Goal: Task Accomplishment & Management: Manage account settings

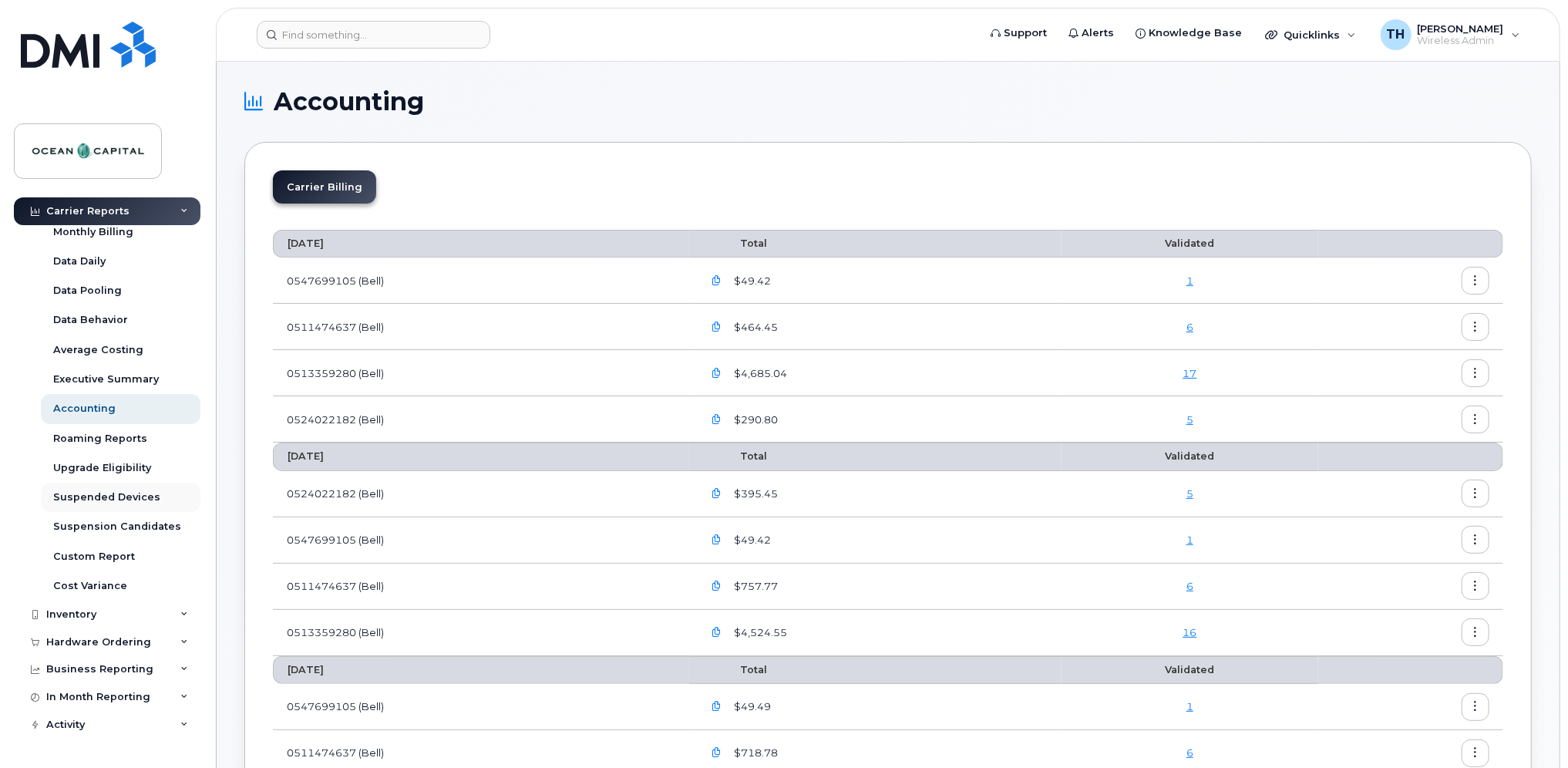
scroll to position [56, 0]
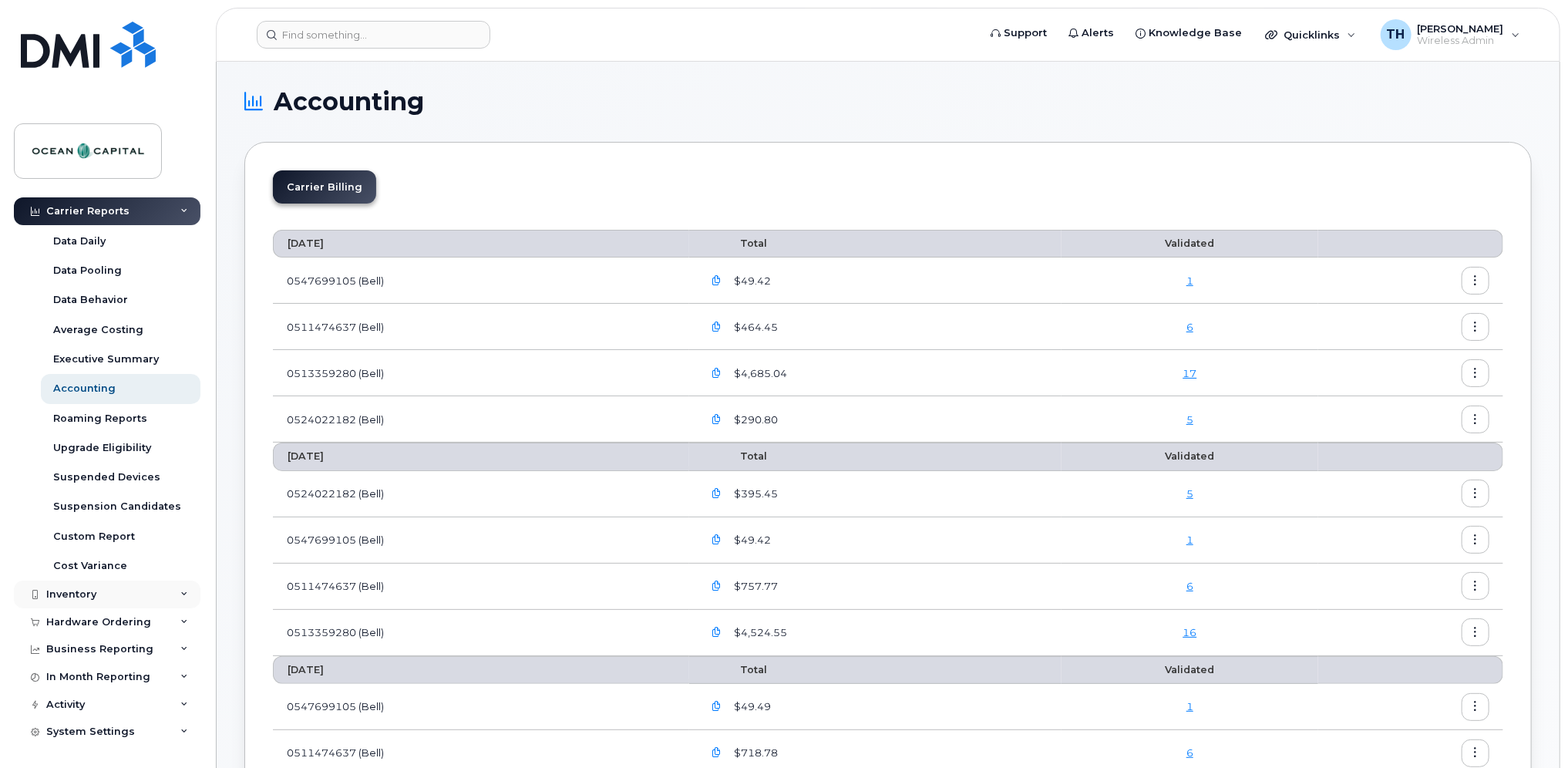
click at [61, 592] on div "Inventory" at bounding box center [71, 594] width 50 height 12
click at [59, 622] on div "Mobility Devices" at bounding box center [97, 623] width 87 height 14
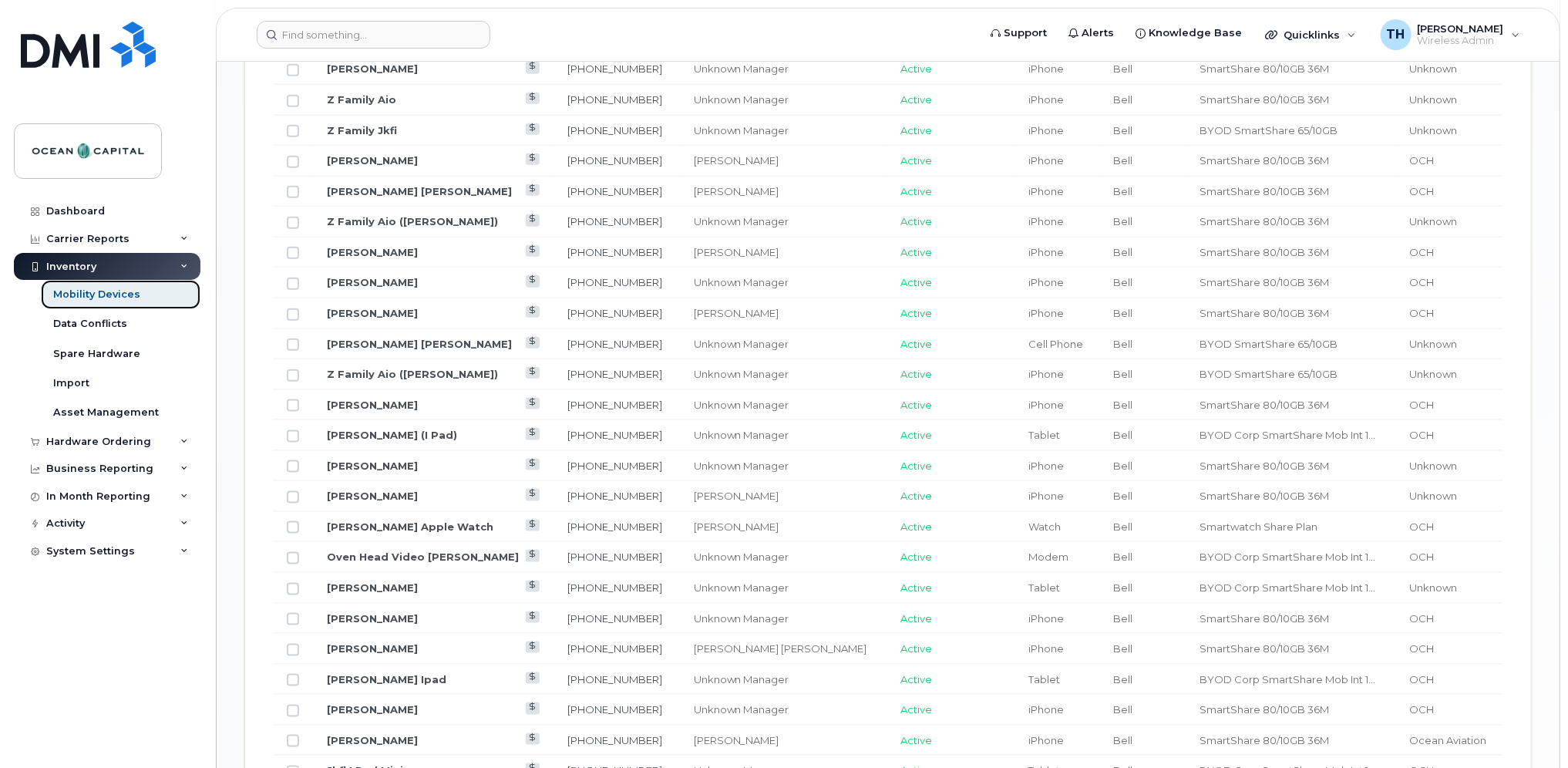
scroll to position [1178, 0]
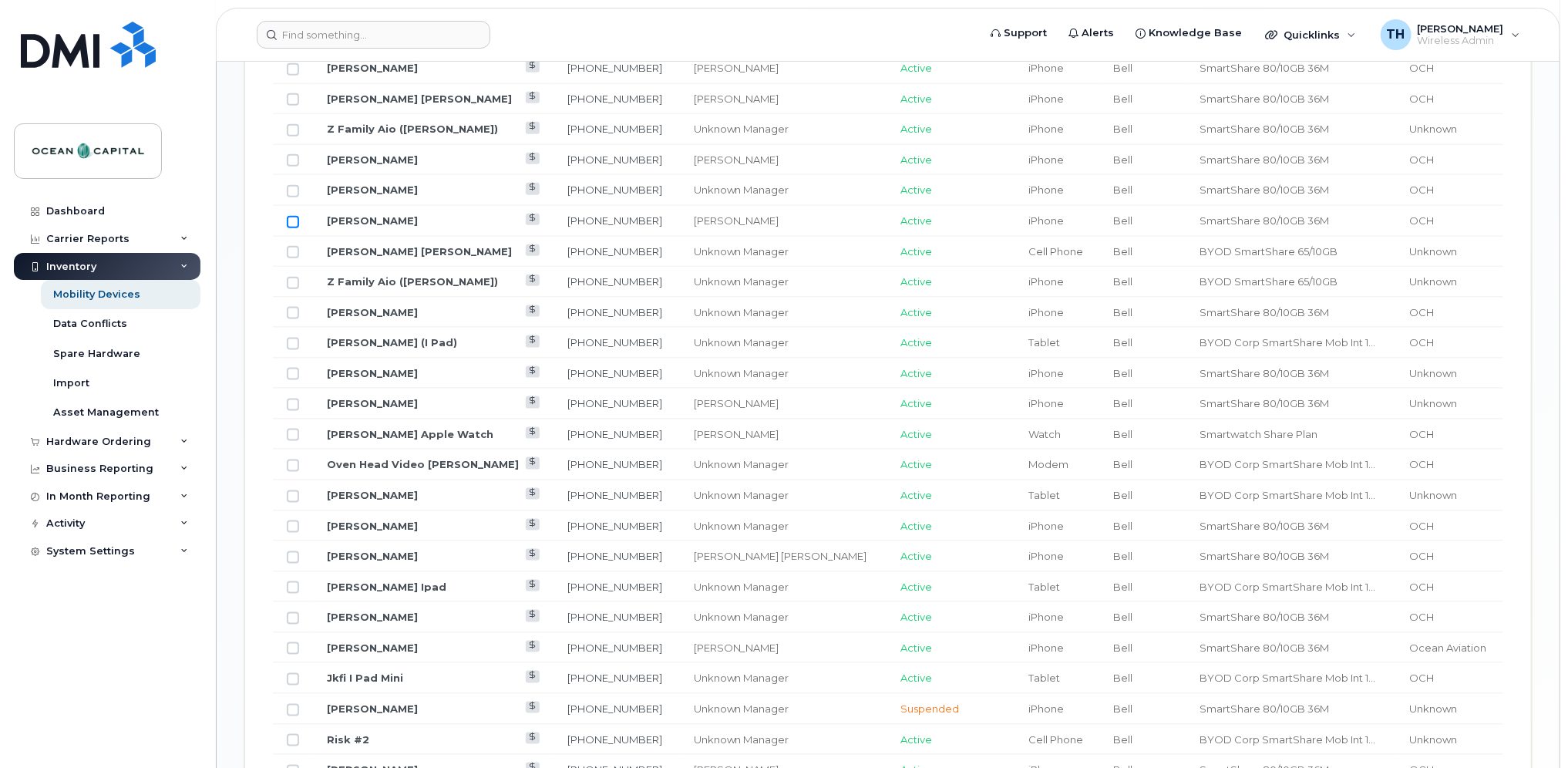
click at [290, 217] on input "Row Unselected" at bounding box center [292, 222] width 12 height 12
checkbox input "true"
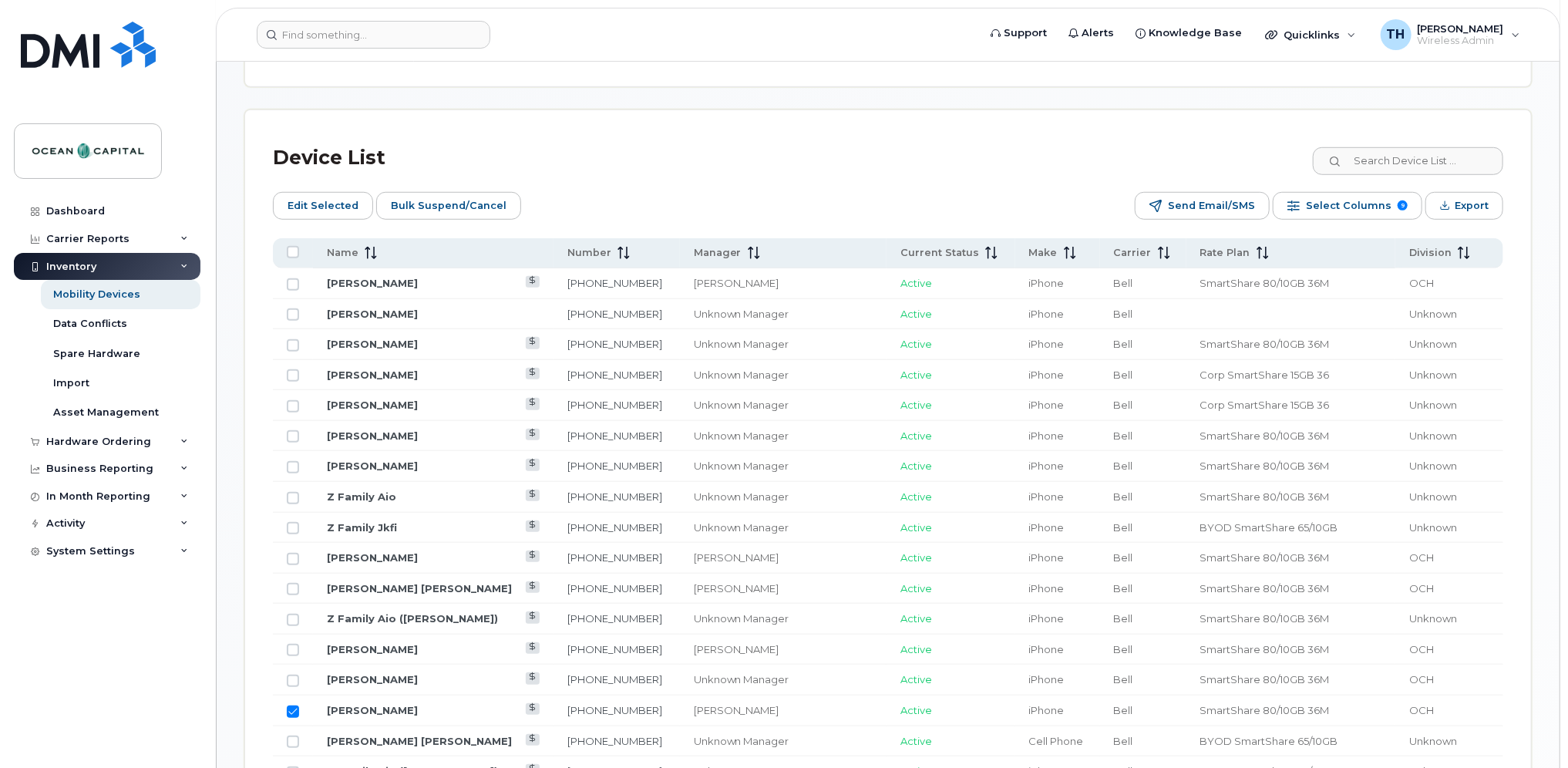
scroll to position [716, 0]
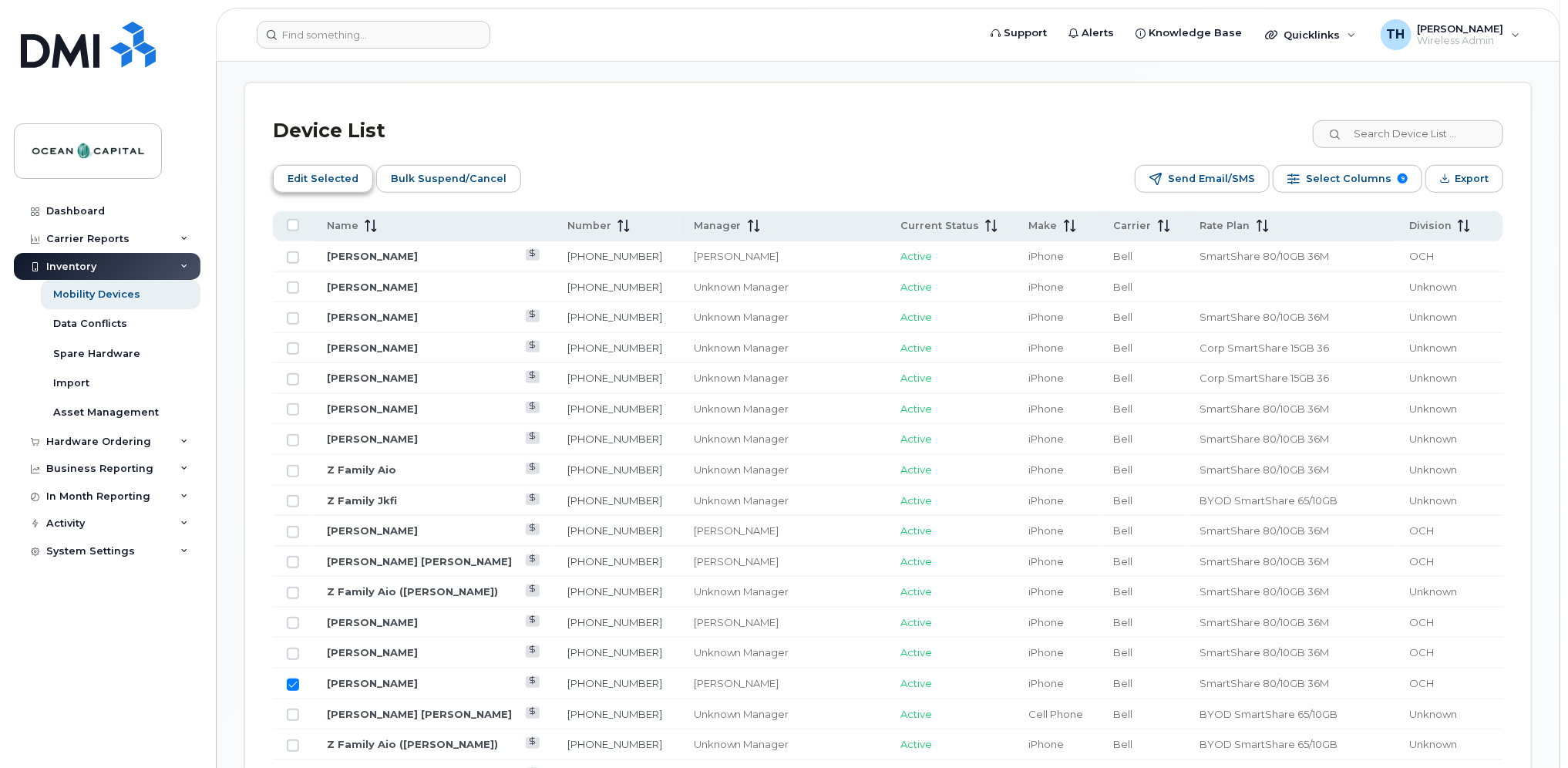
click at [305, 172] on span "Edit Selected" at bounding box center [322, 178] width 71 height 23
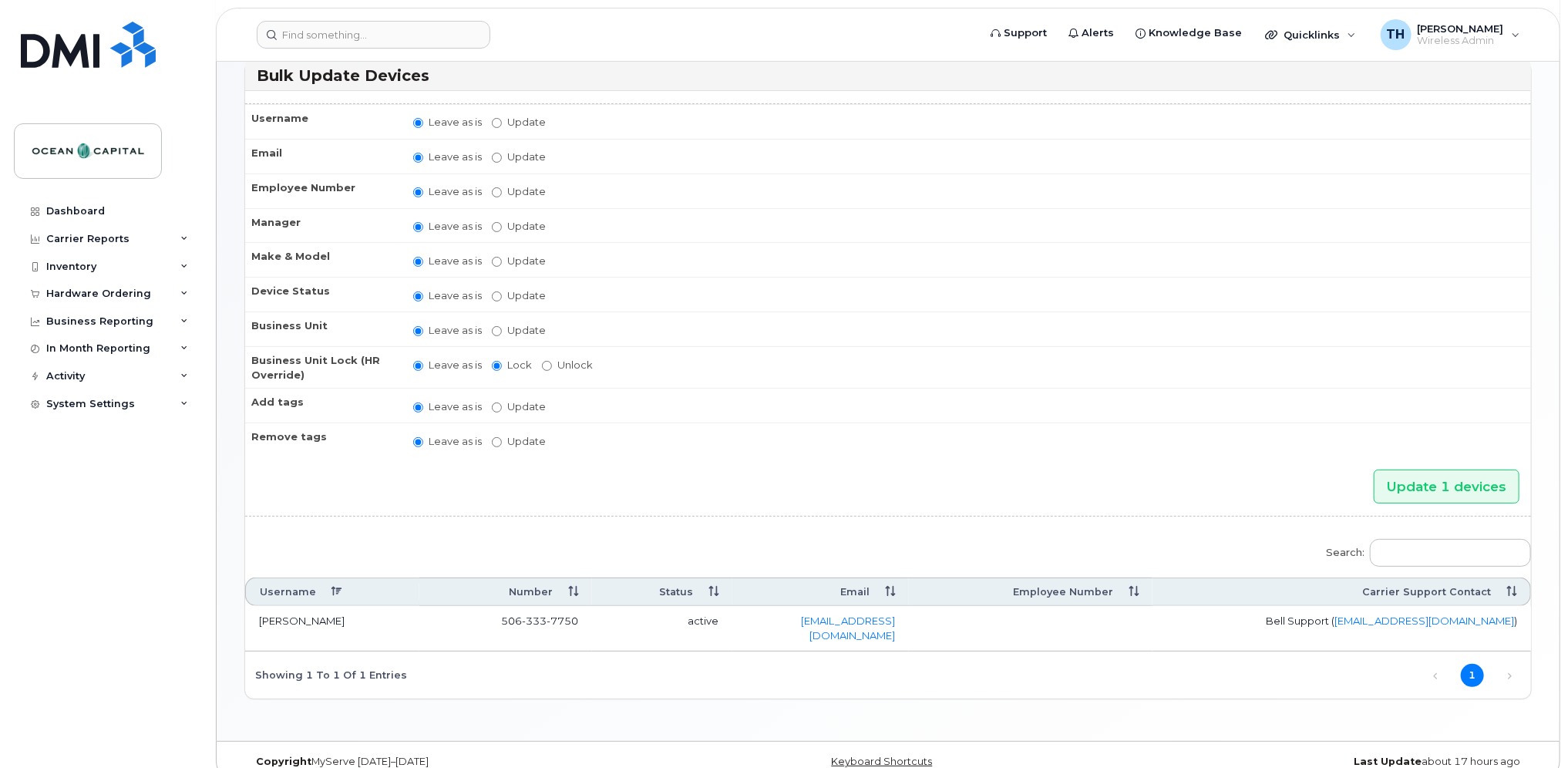
scroll to position [83, 0]
click at [298, 611] on td "Ethan Wright" at bounding box center [332, 626] width 174 height 45
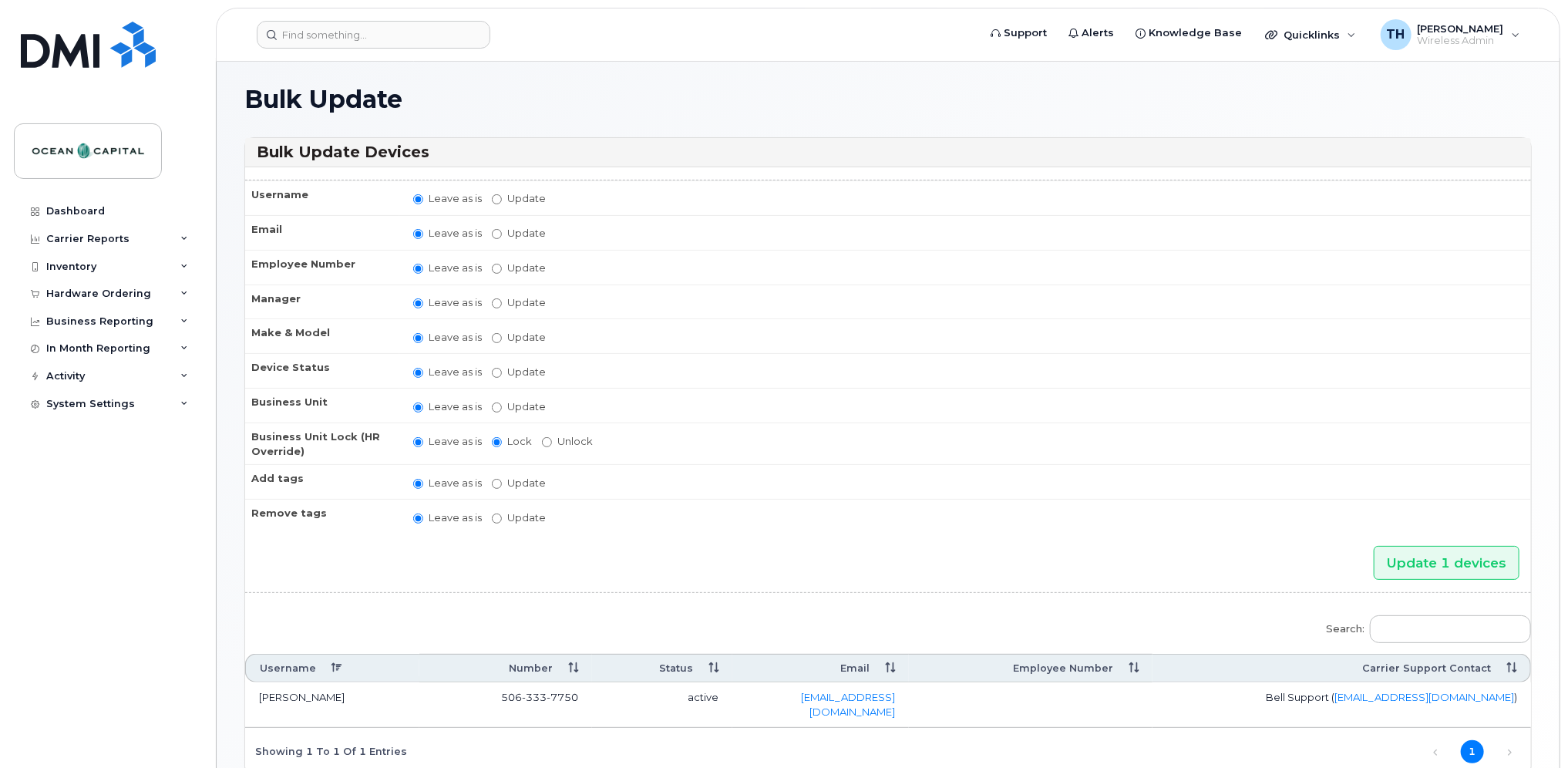
scroll to position [0, 0]
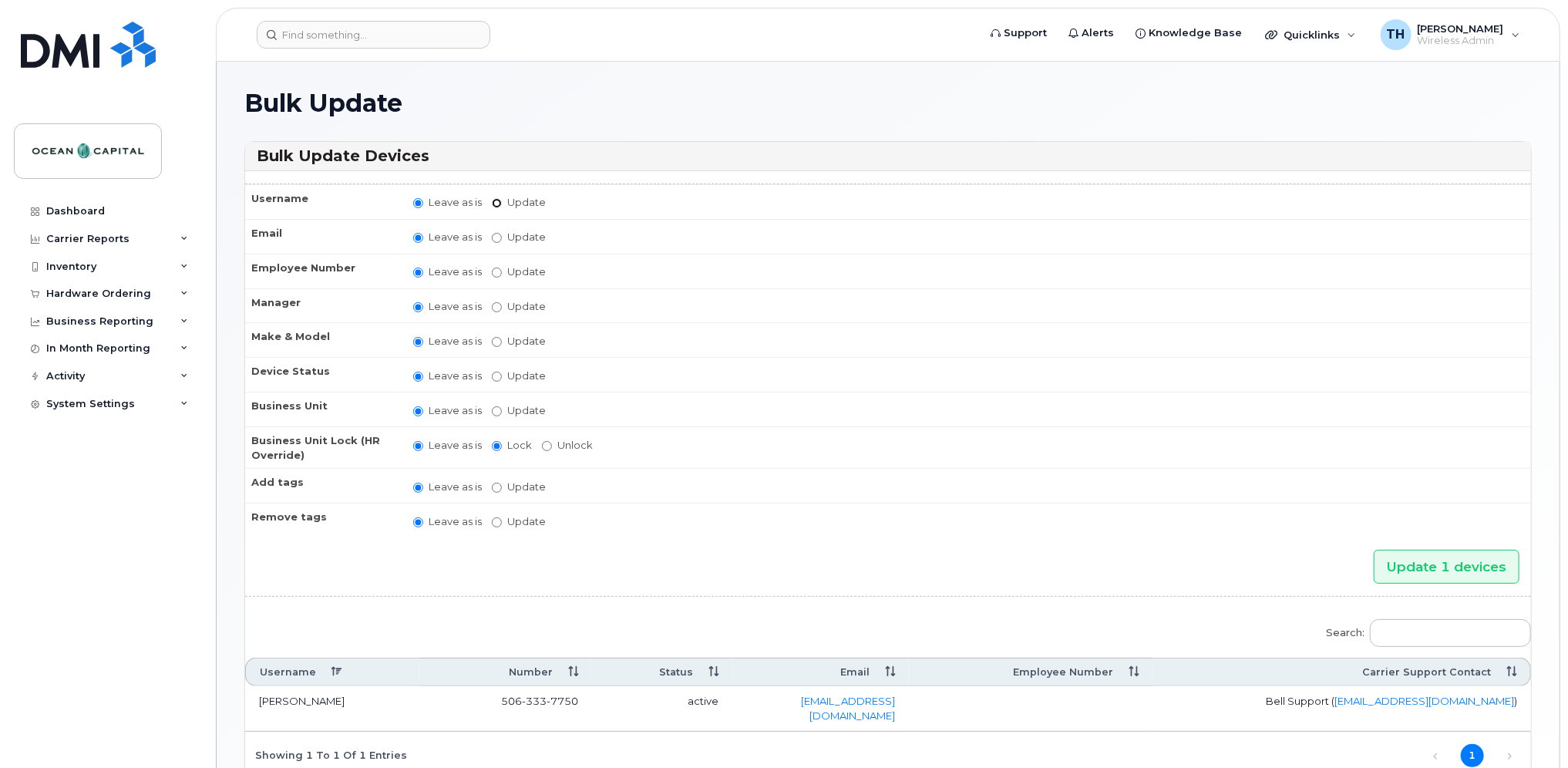
click at [497, 203] on input "Update" at bounding box center [497, 203] width 10 height 10
radio input "true"
radio input "false"
click at [594, 198] on input "Update" at bounding box center [617, 204] width 142 height 20
type input "Spare was [PERSON_NAME]"
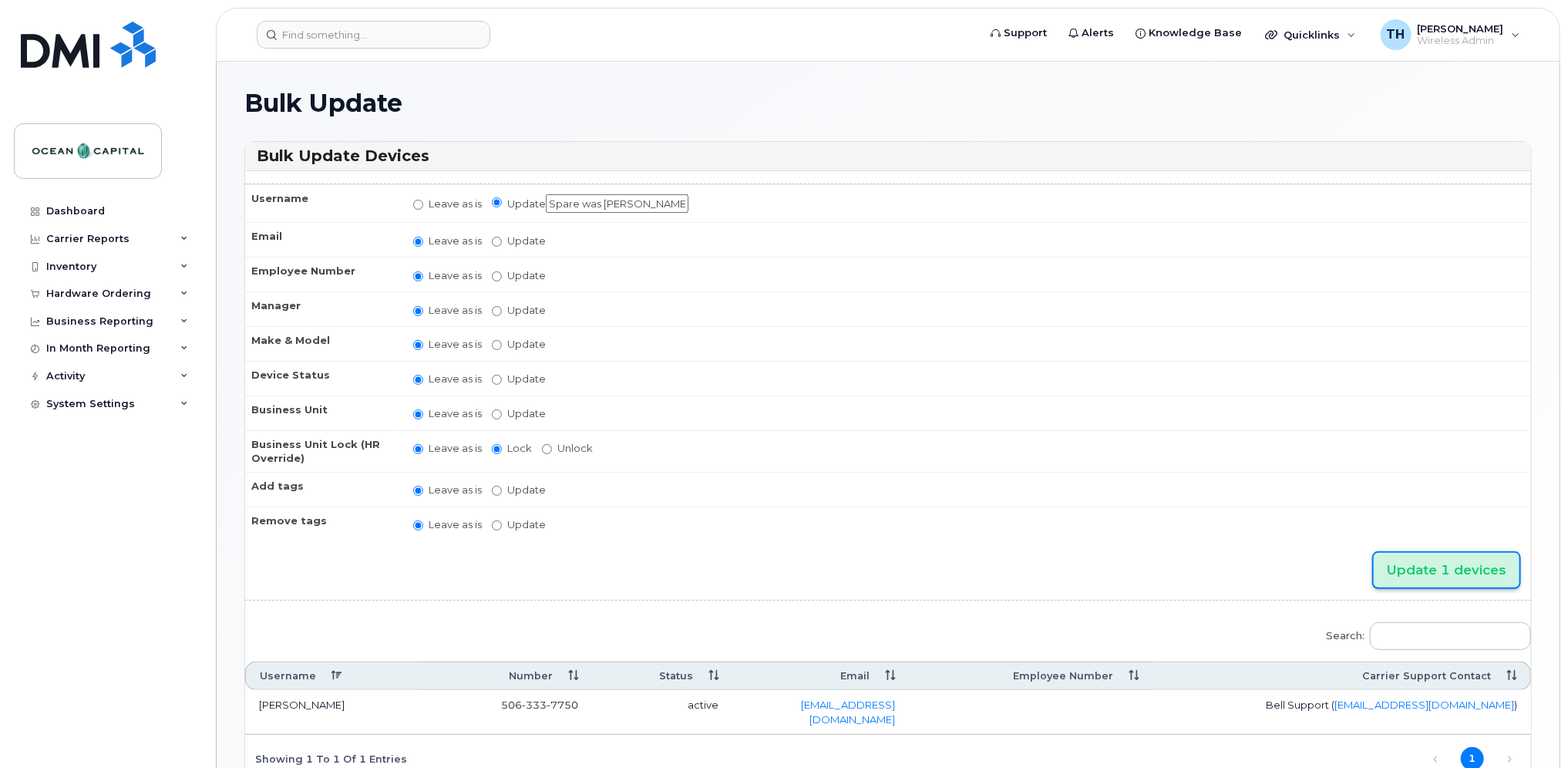
click at [1454, 564] on input "Update 1 devices" at bounding box center [1446, 570] width 146 height 34
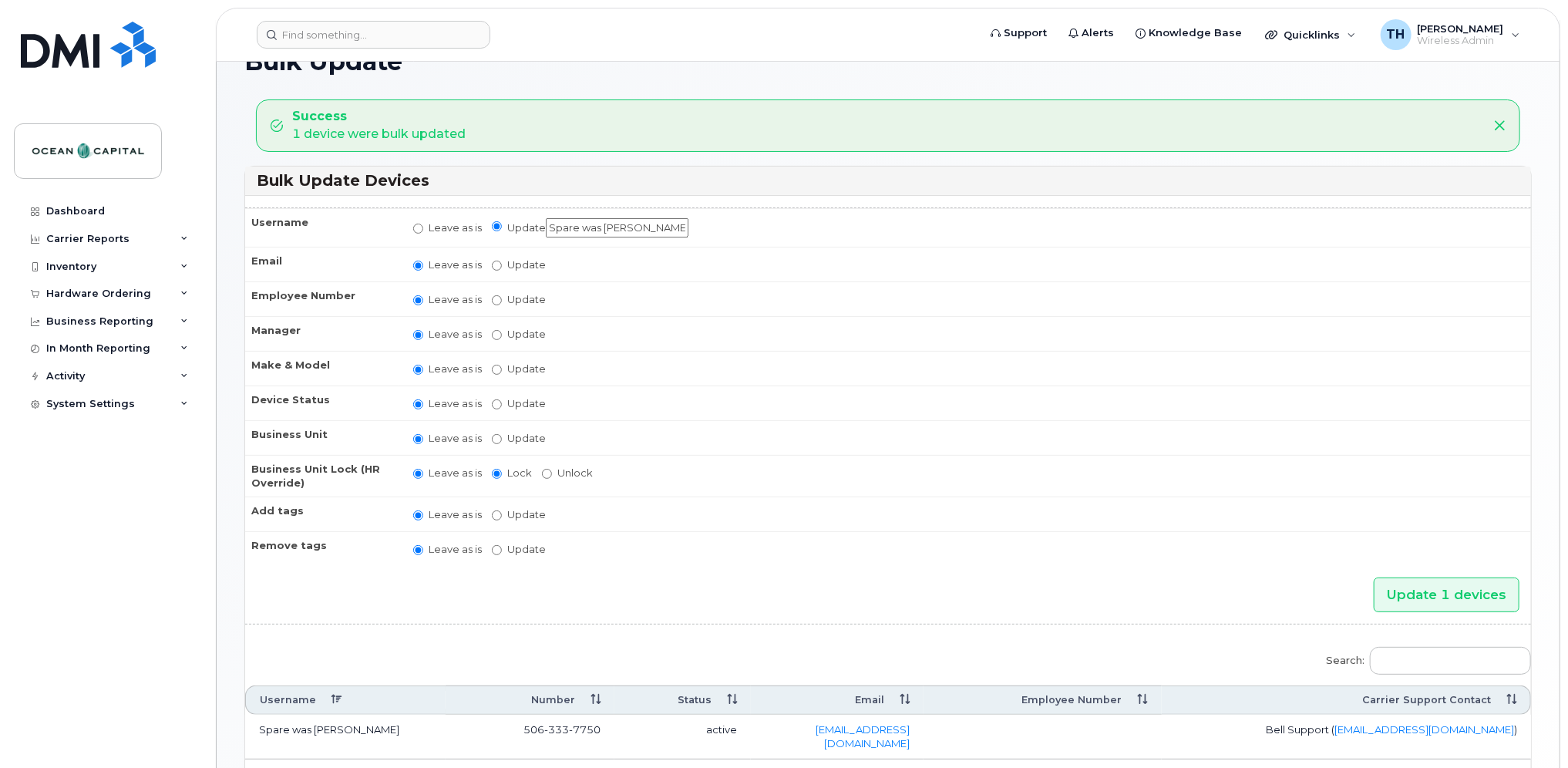
scroll to position [77, 0]
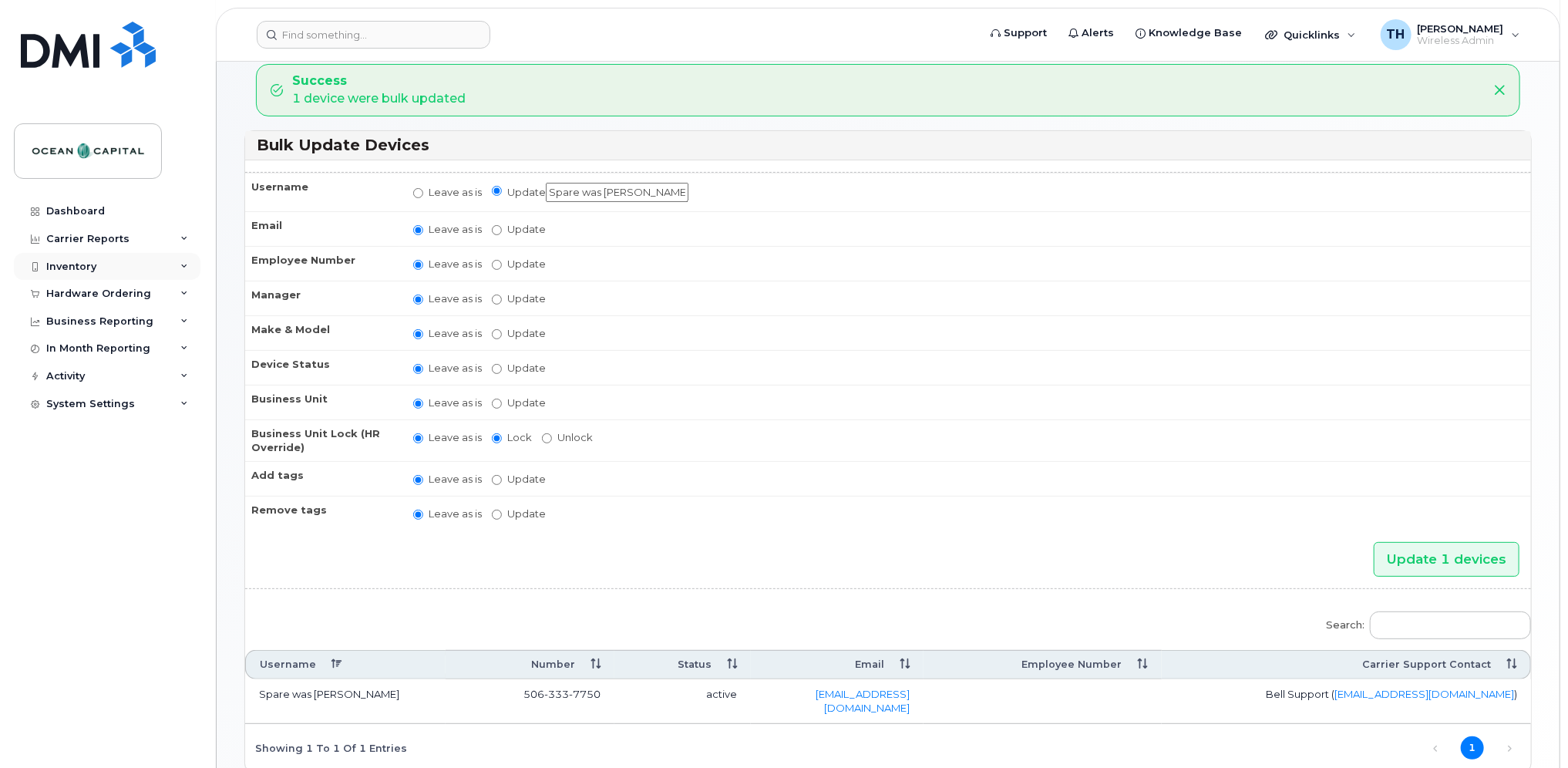
click at [63, 264] on div "Inventory" at bounding box center [71, 266] width 50 height 12
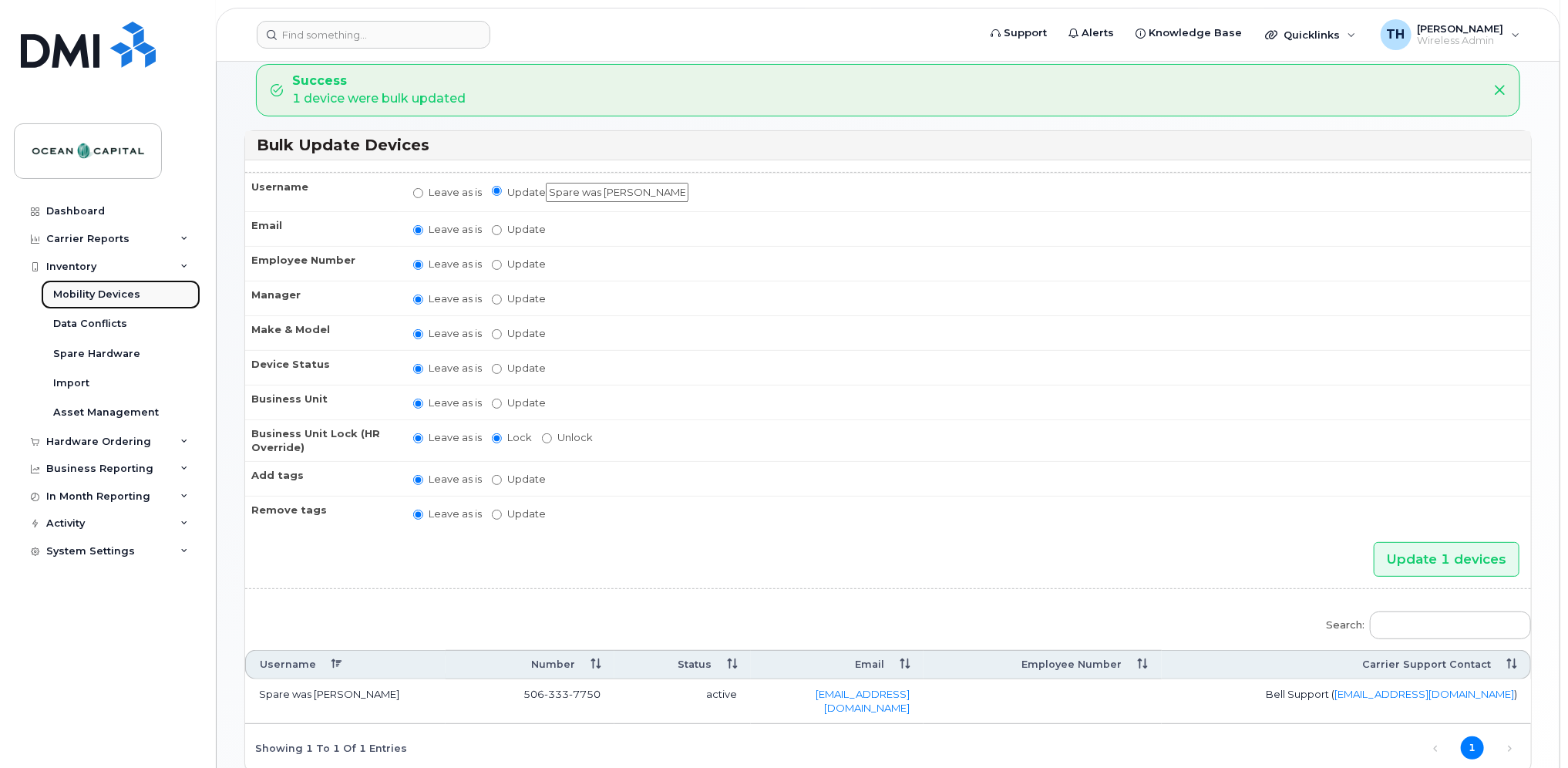
click at [90, 287] on div "Mobility Devices" at bounding box center [97, 294] width 87 height 14
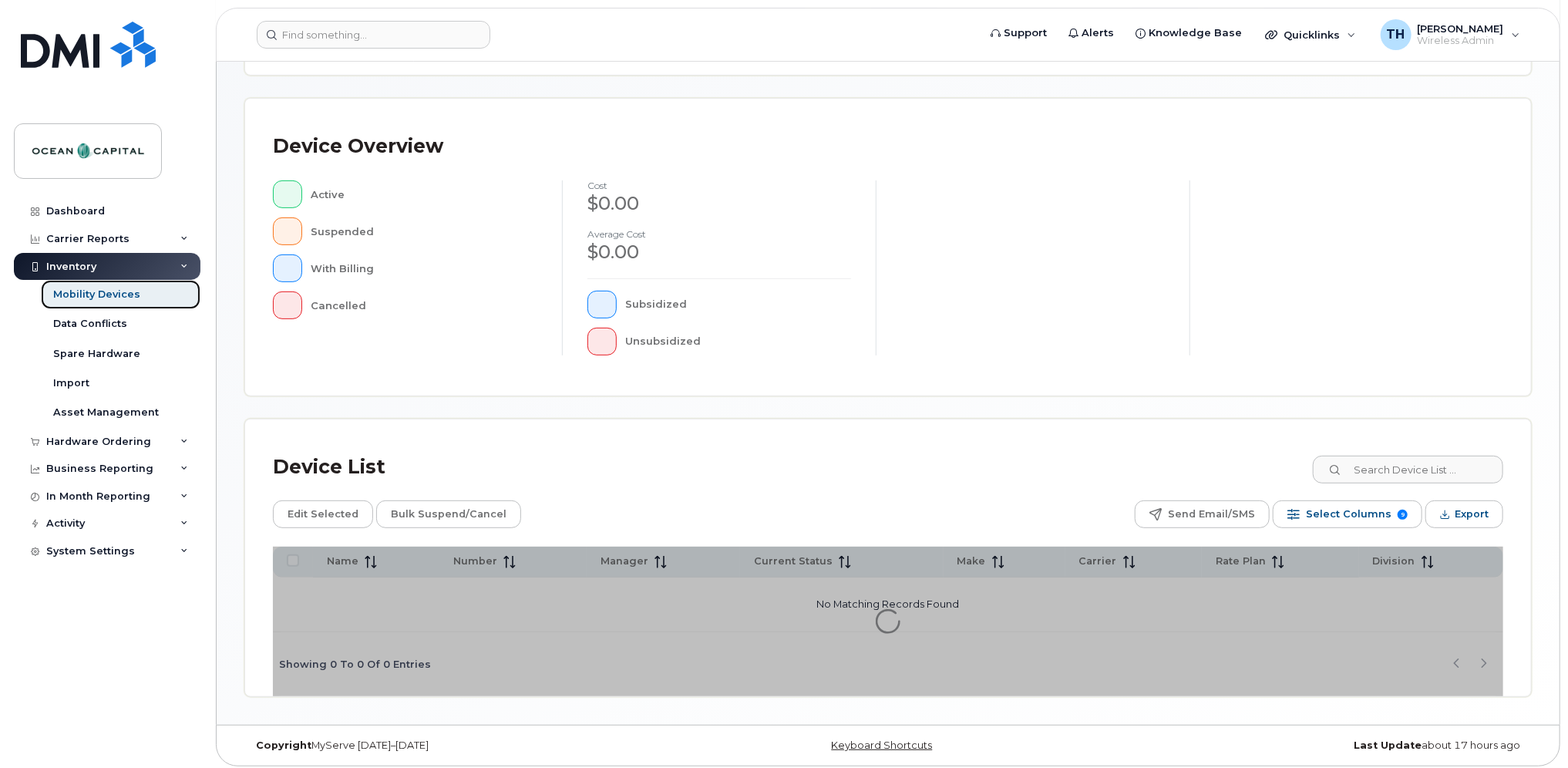
scroll to position [290, 0]
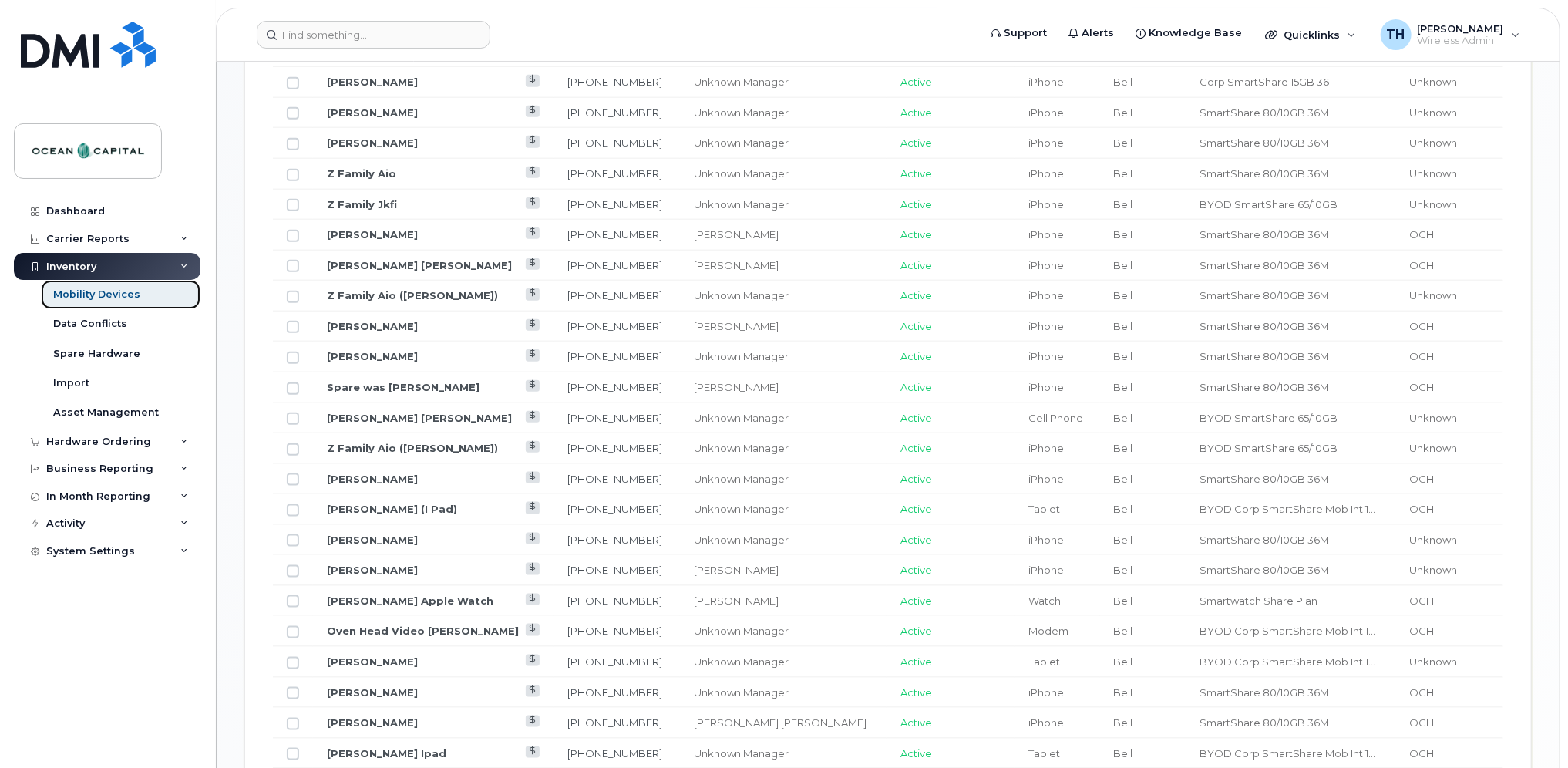
scroll to position [1024, 0]
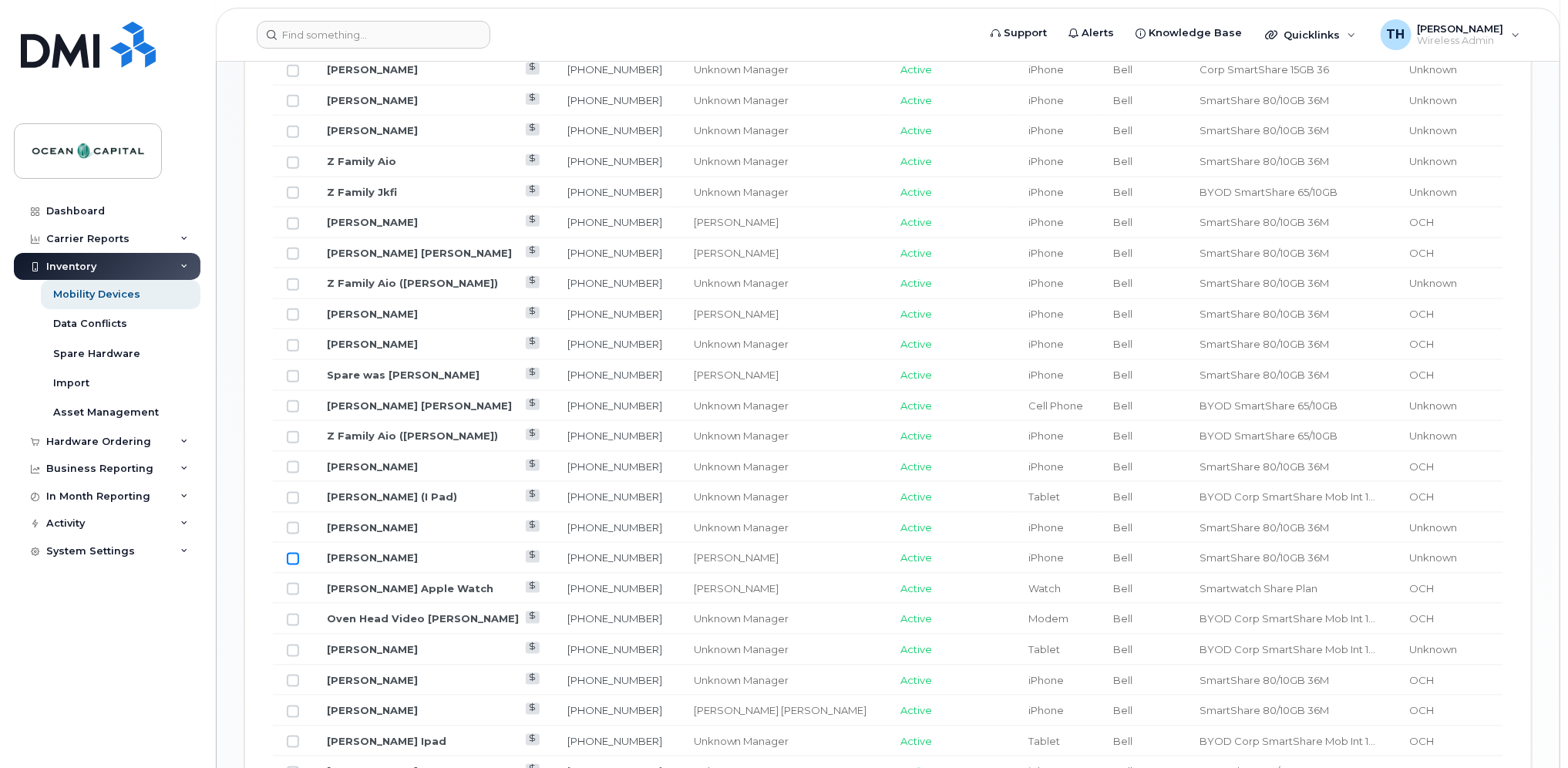
click at [293, 555] on input "Row Unselected" at bounding box center [292, 558] width 12 height 12
checkbox input "true"
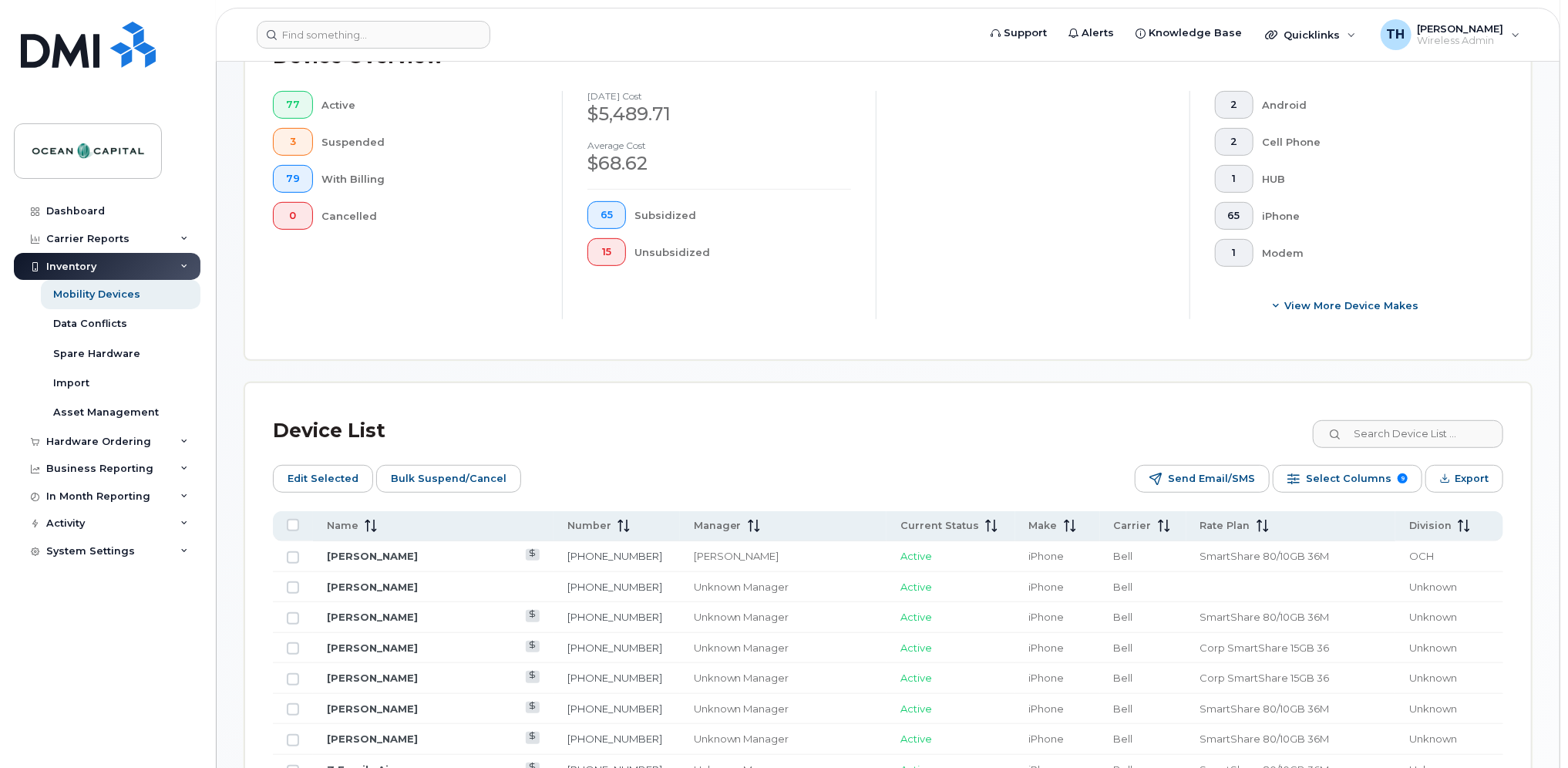
scroll to position [540, 0]
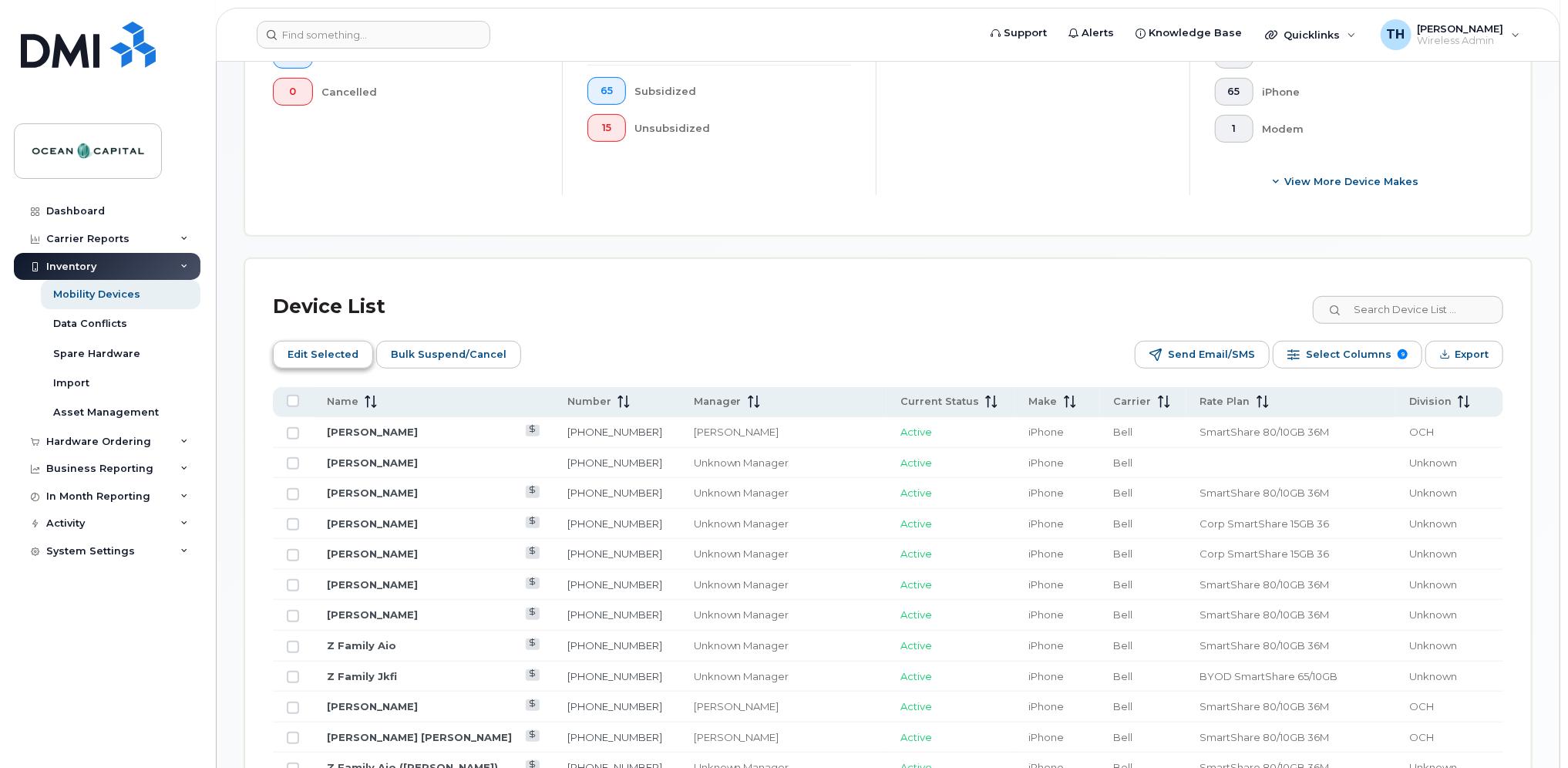
click at [329, 350] on span "Edit Selected" at bounding box center [322, 355] width 71 height 23
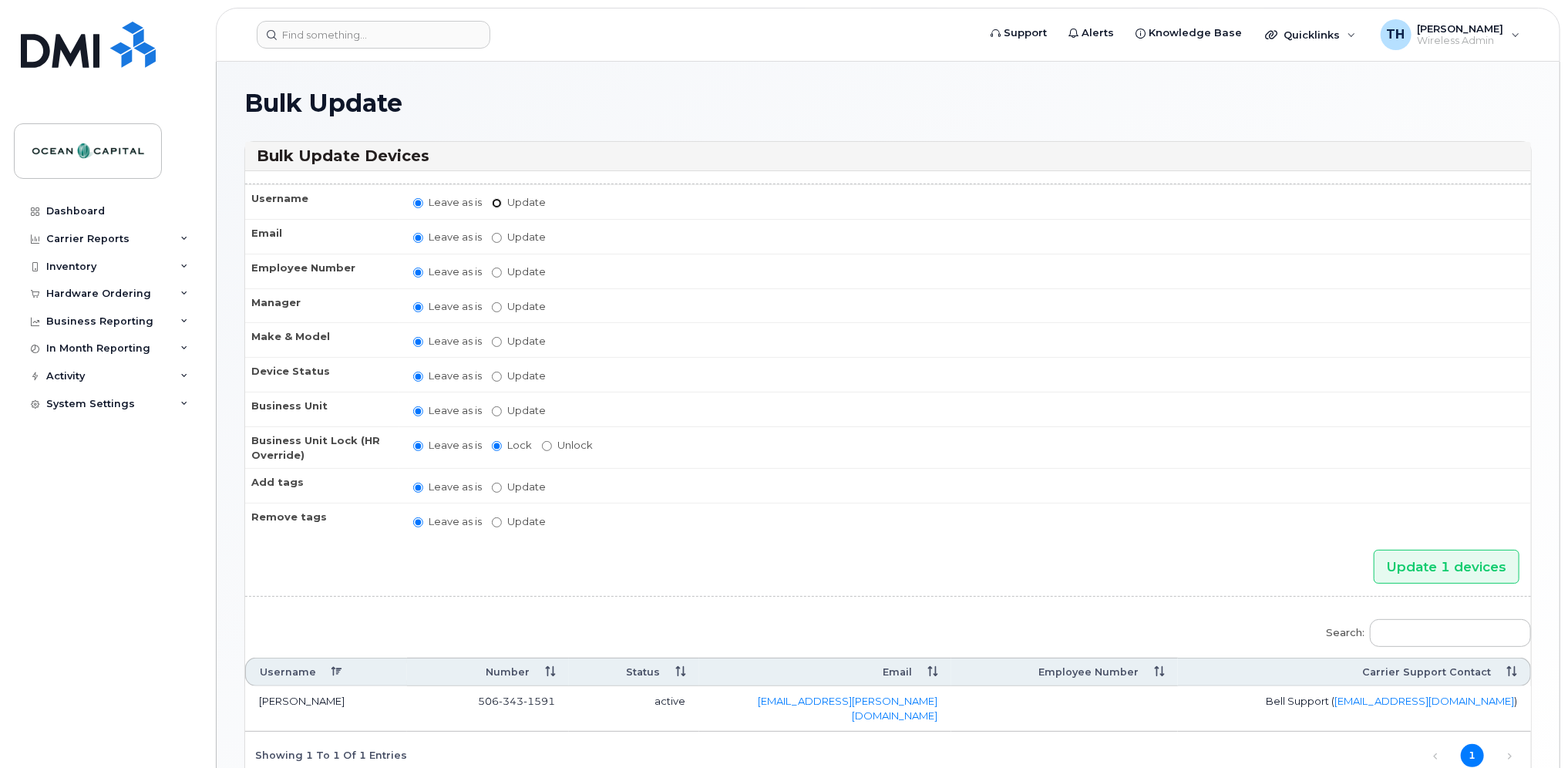
click at [498, 202] on input "Update" at bounding box center [497, 203] width 10 height 10
radio input "true"
radio input "false"
click at [611, 206] on input "Update" at bounding box center [617, 204] width 142 height 20
type input "[PERSON_NAME]"
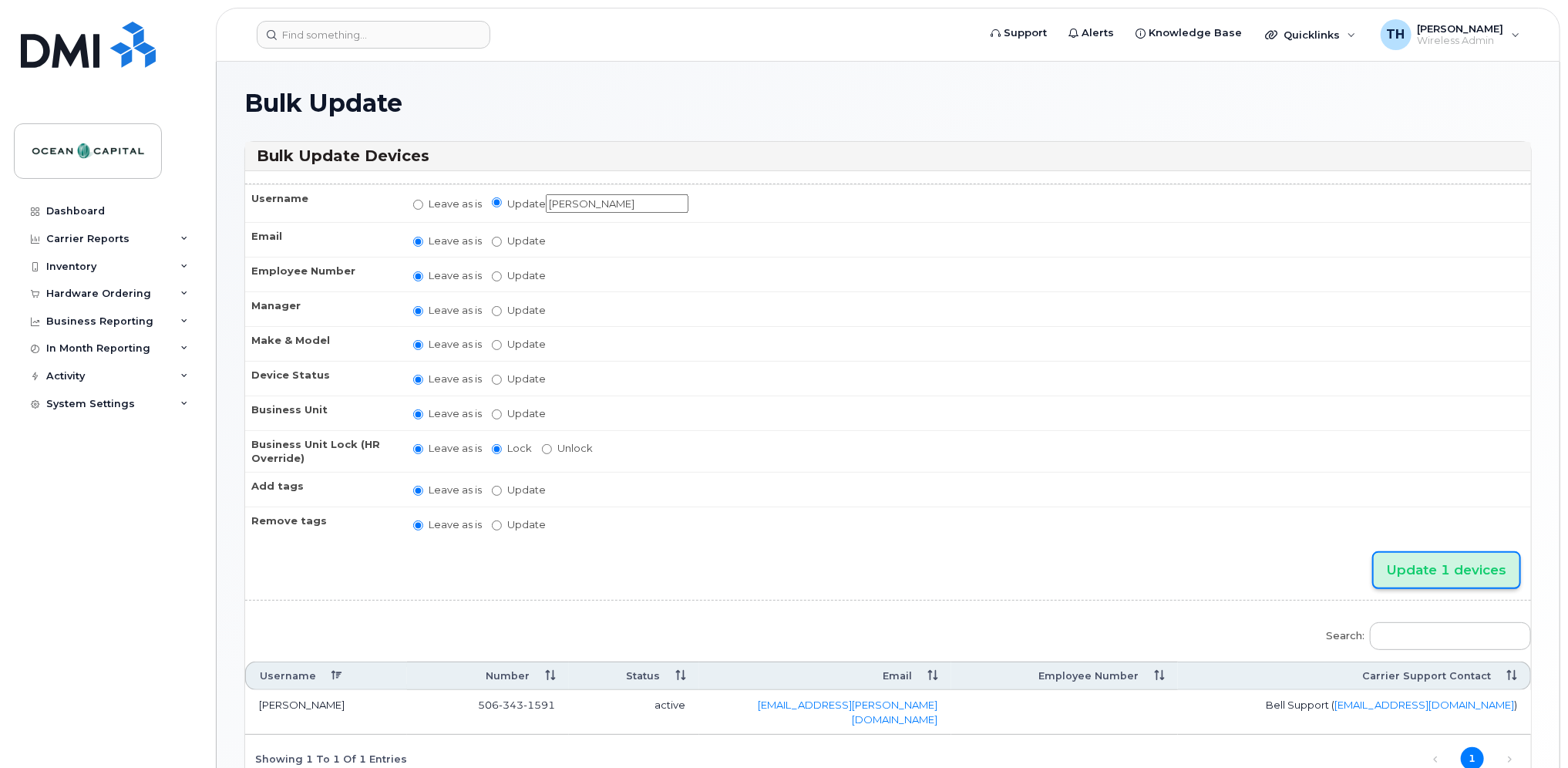
click at [1422, 565] on input "Update 1 devices" at bounding box center [1446, 570] width 146 height 34
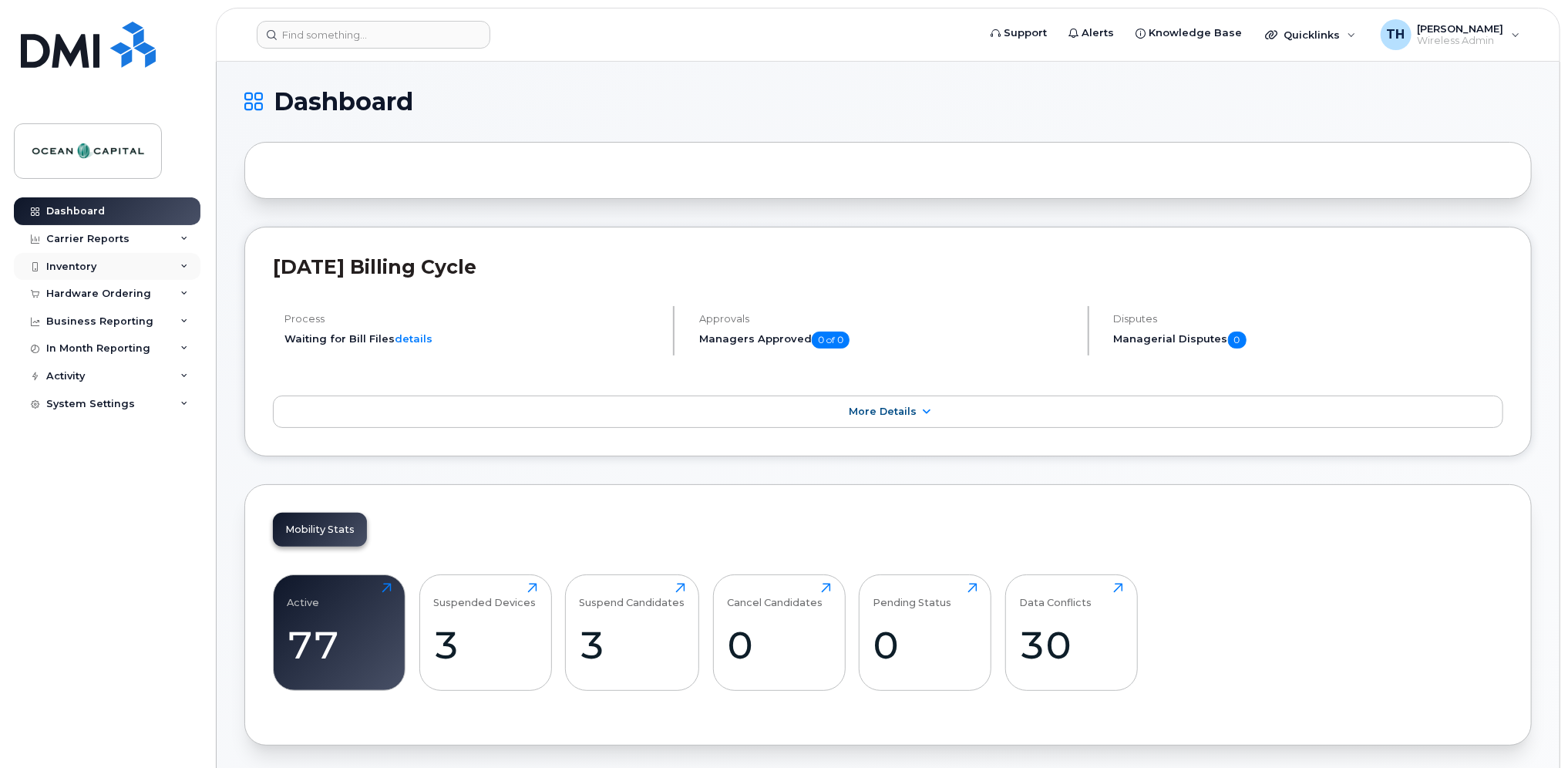
click at [61, 262] on div "Inventory" at bounding box center [71, 266] width 50 height 12
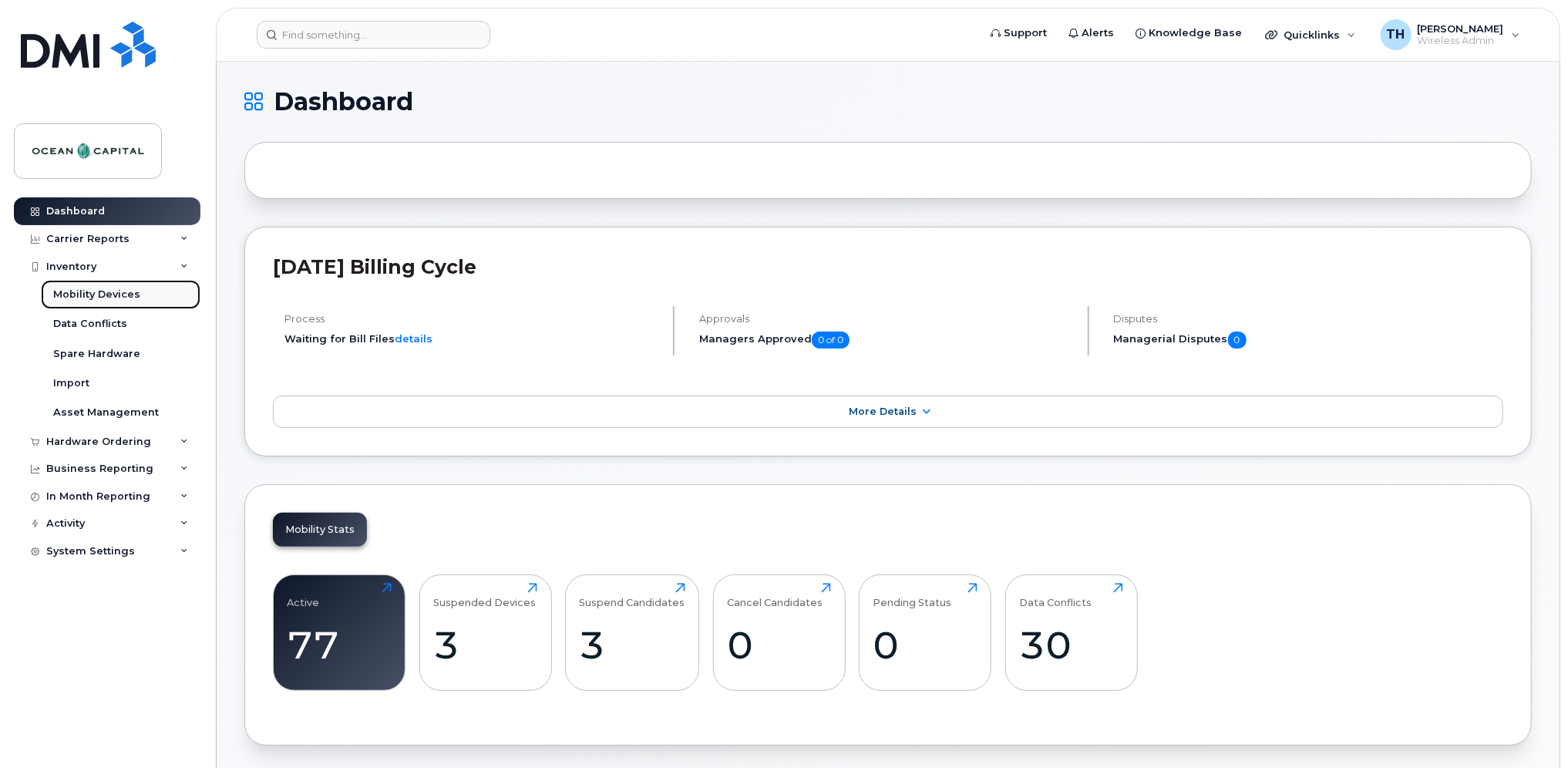
click at [70, 291] on div "Mobility Devices" at bounding box center [97, 294] width 87 height 14
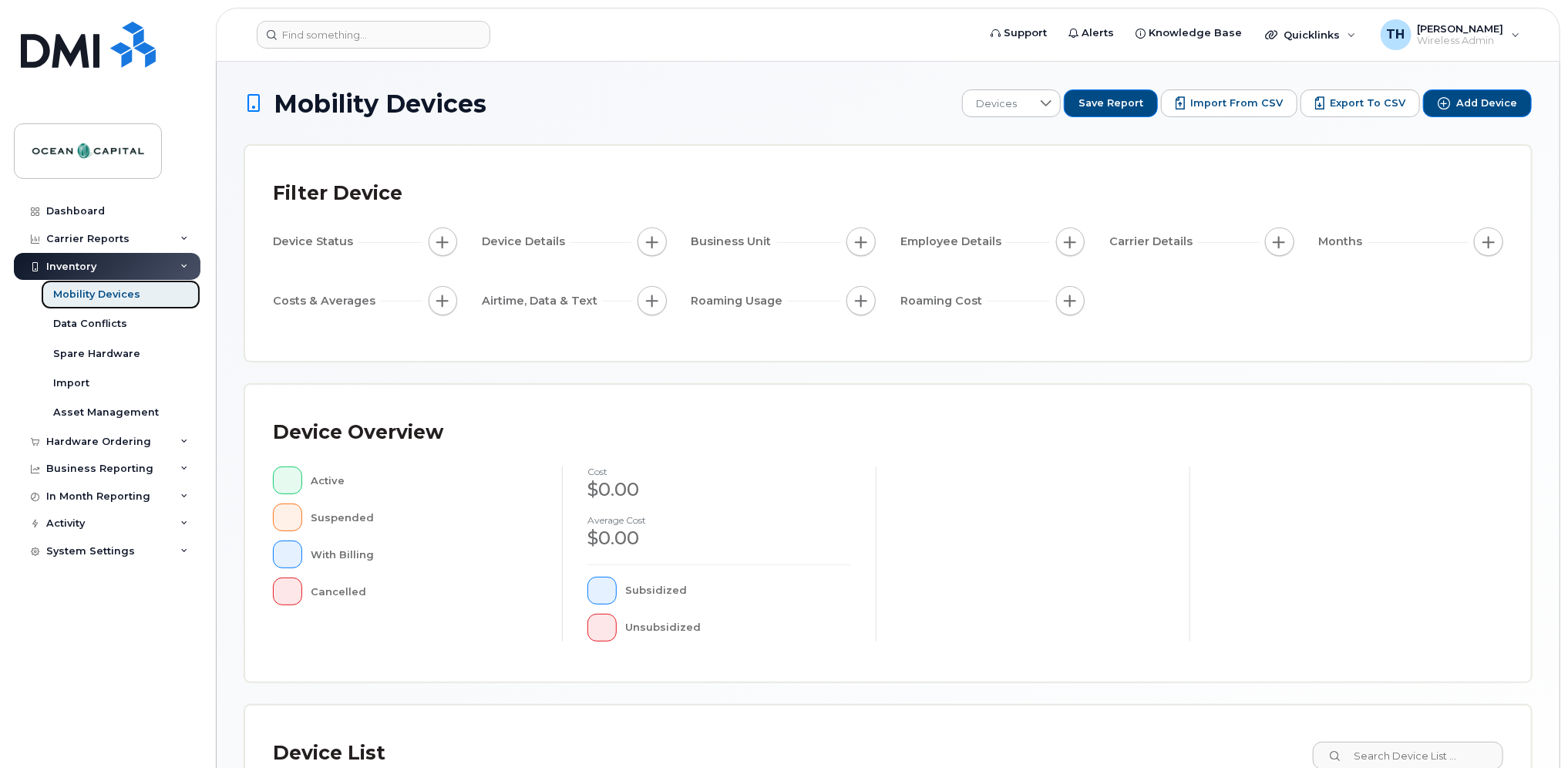
scroll to position [290, 0]
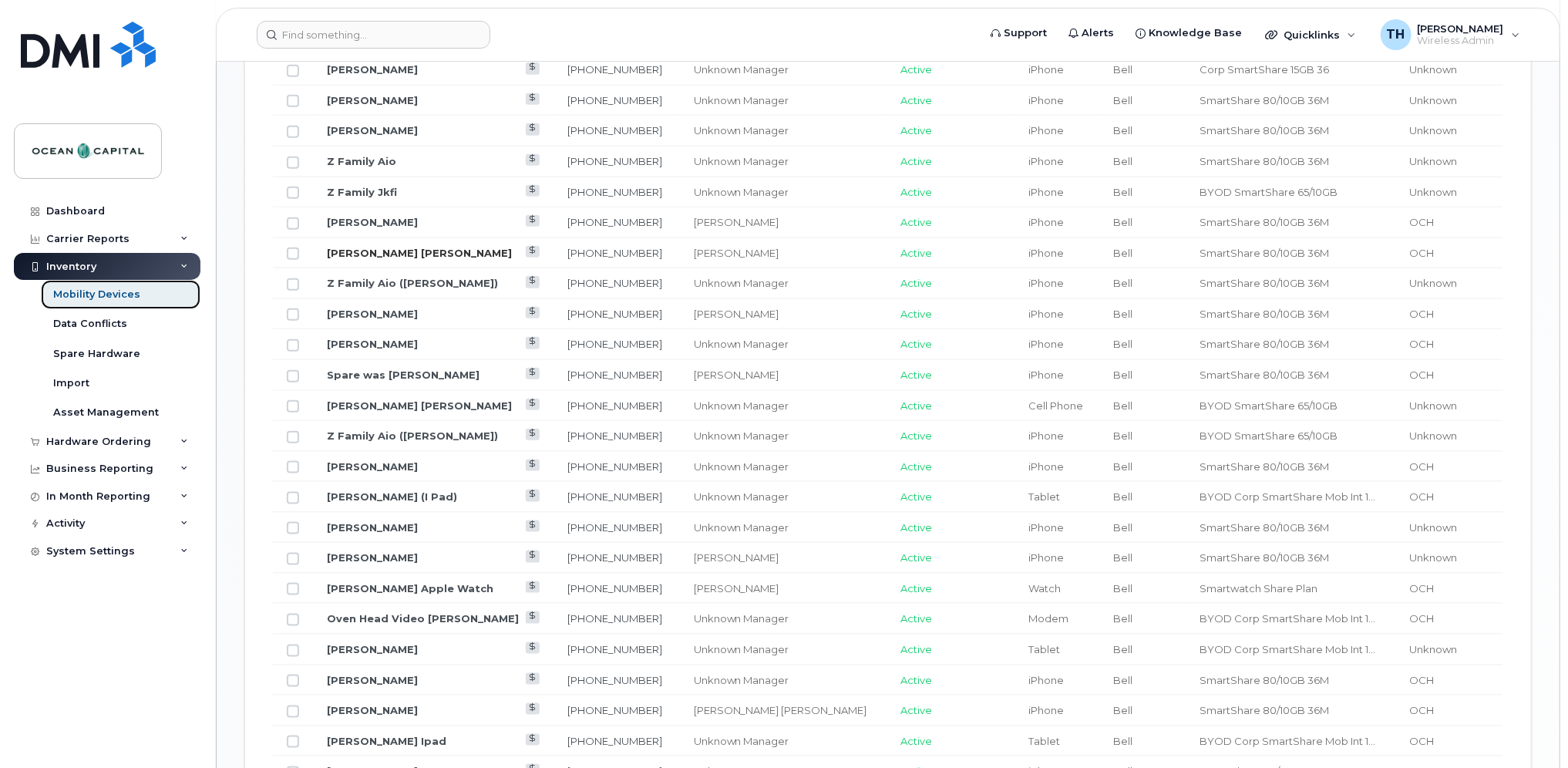
scroll to position [639, 0]
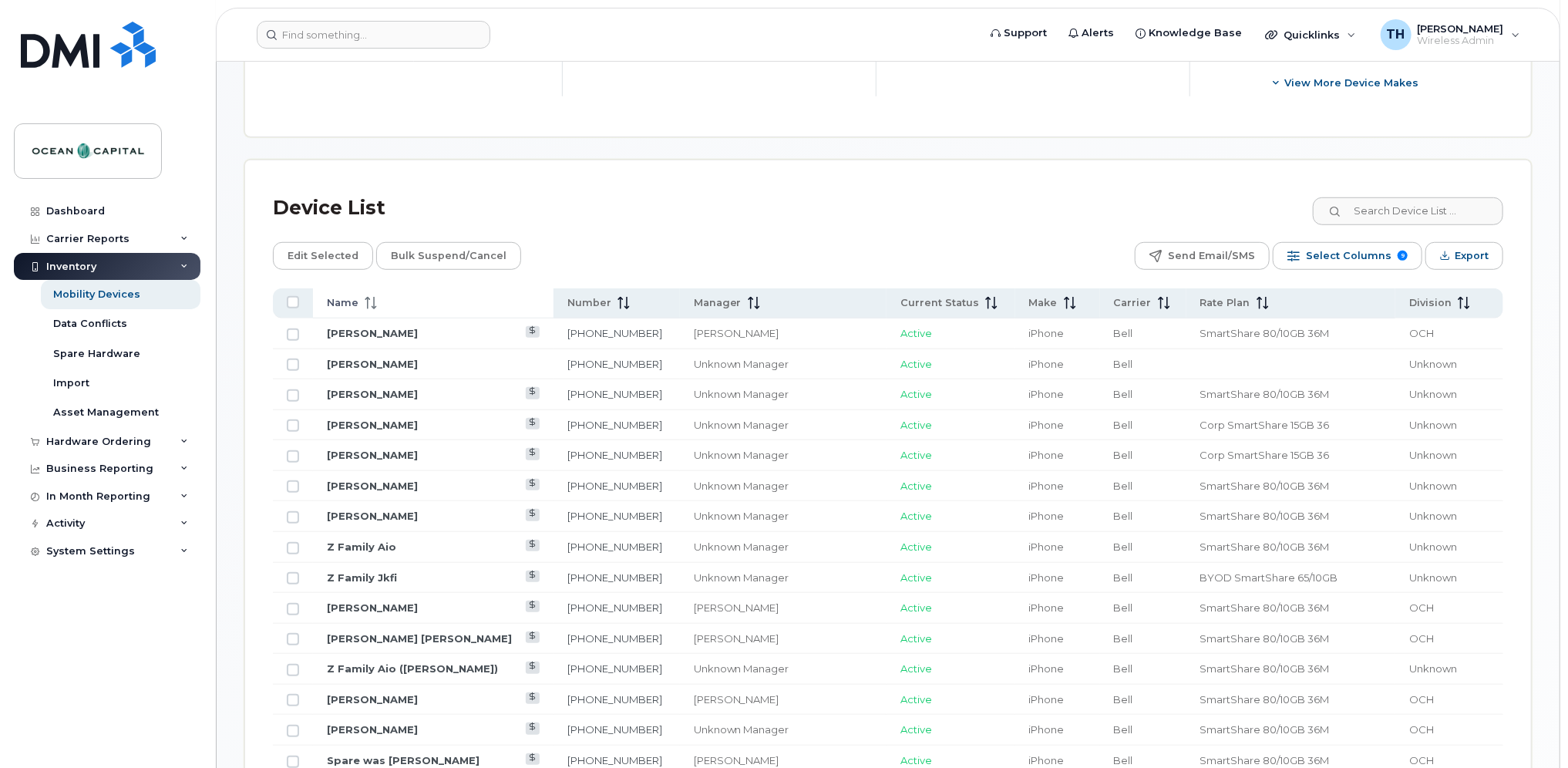
click at [346, 297] on span "Name" at bounding box center [342, 303] width 32 height 14
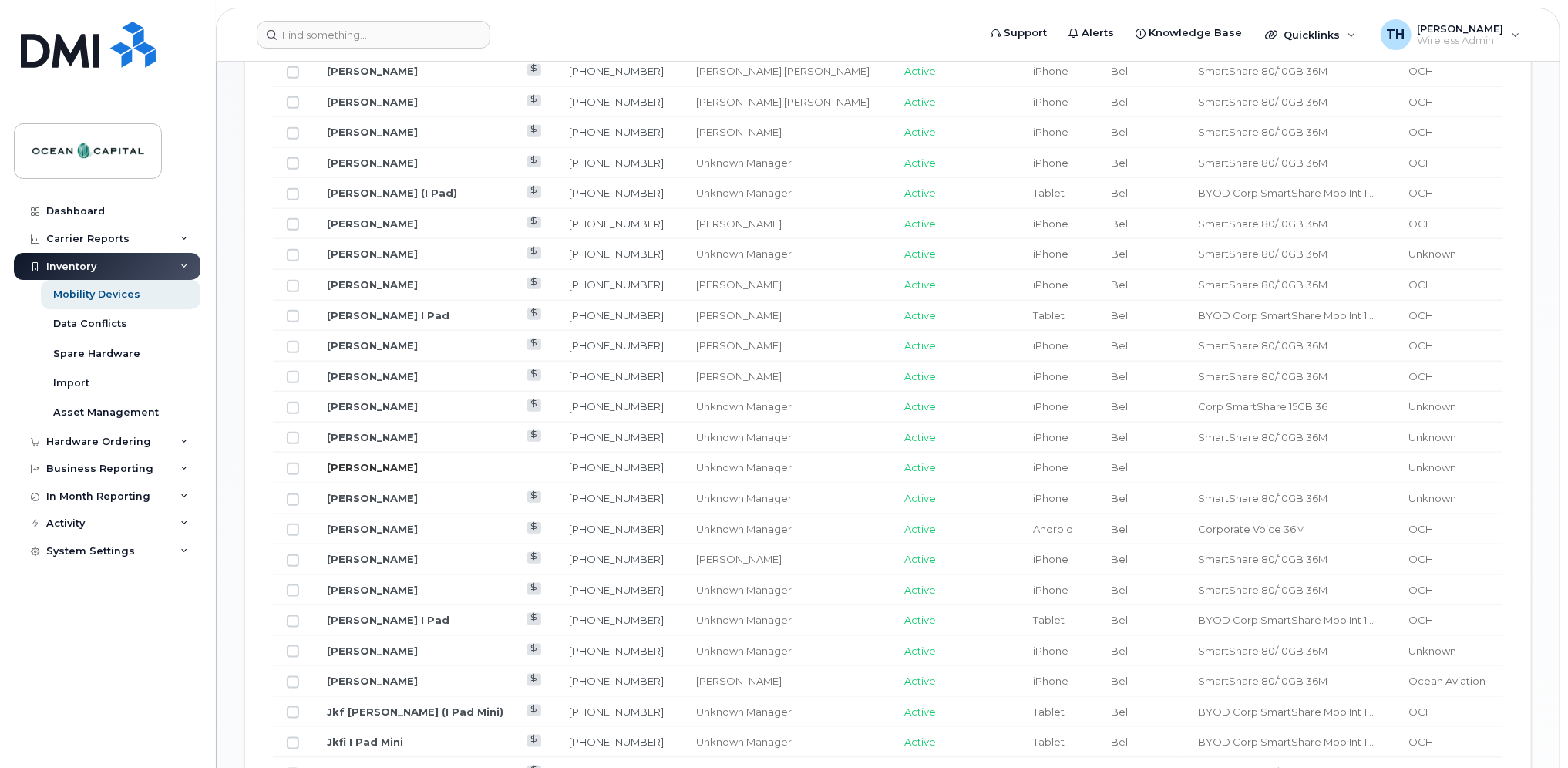
scroll to position [947, 0]
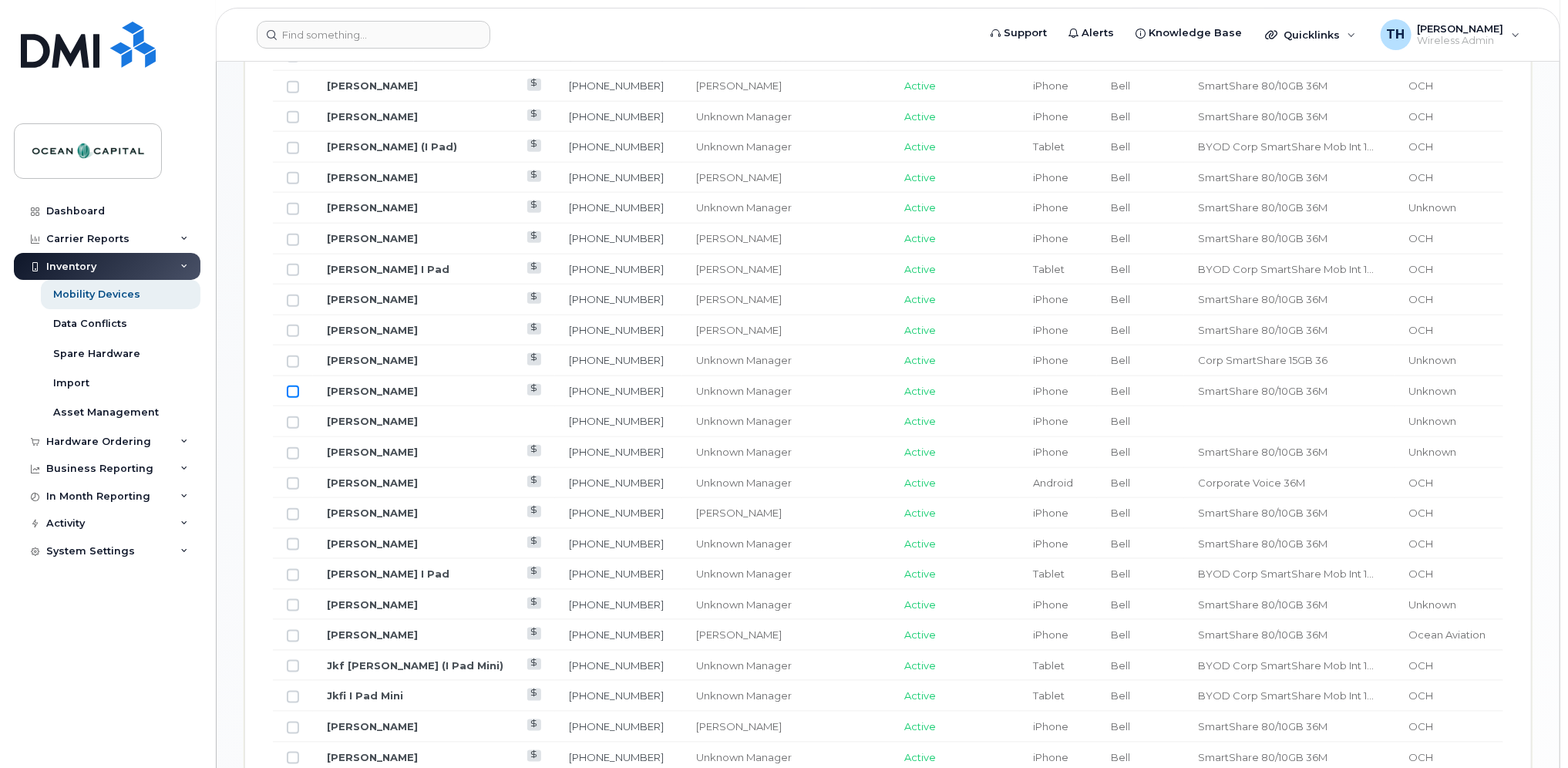
click at [286, 387] on input "Row Unselected" at bounding box center [292, 391] width 12 height 12
checkbox input "true"
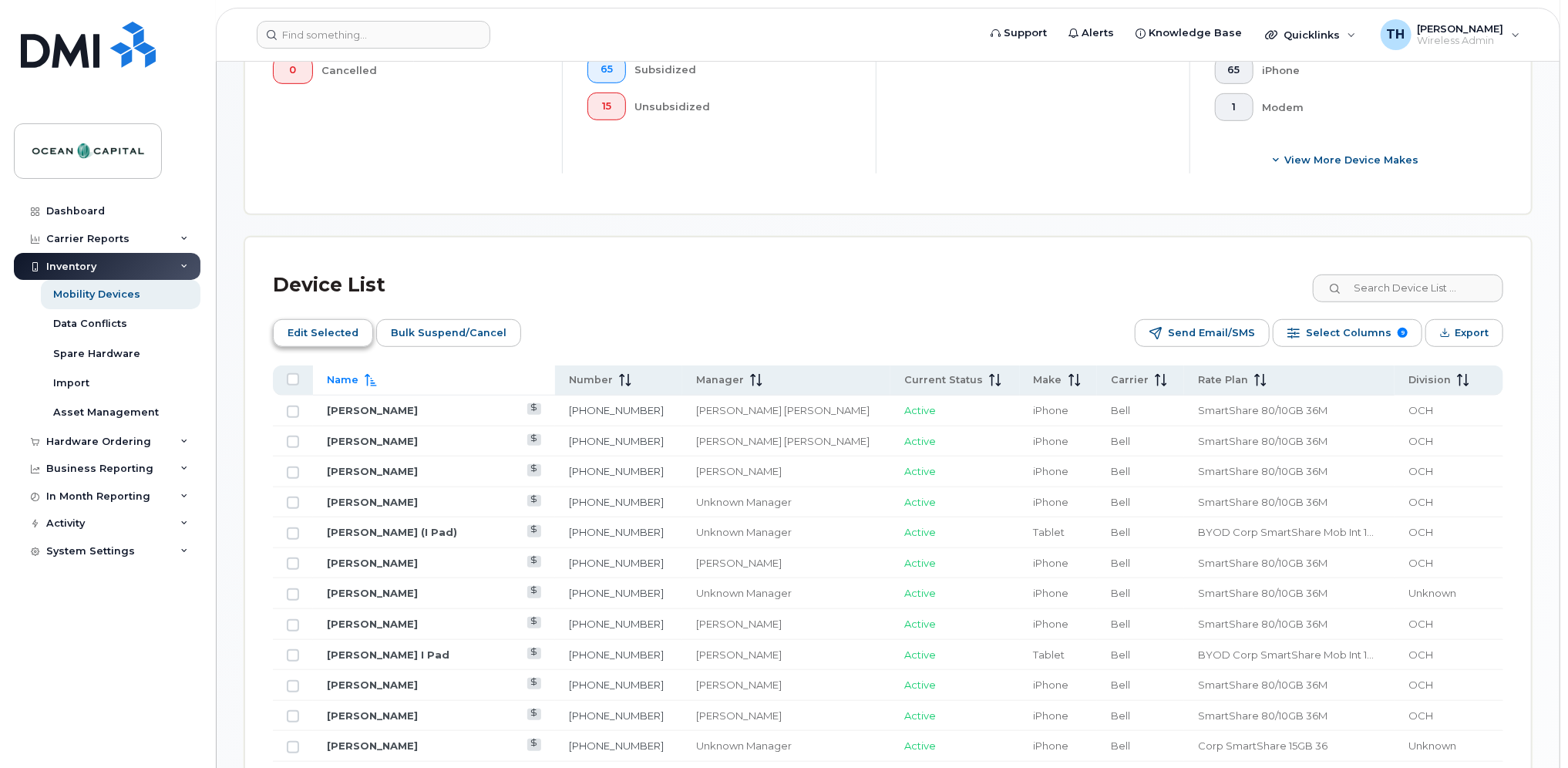
click at [305, 337] on span "Edit Selected" at bounding box center [322, 333] width 71 height 23
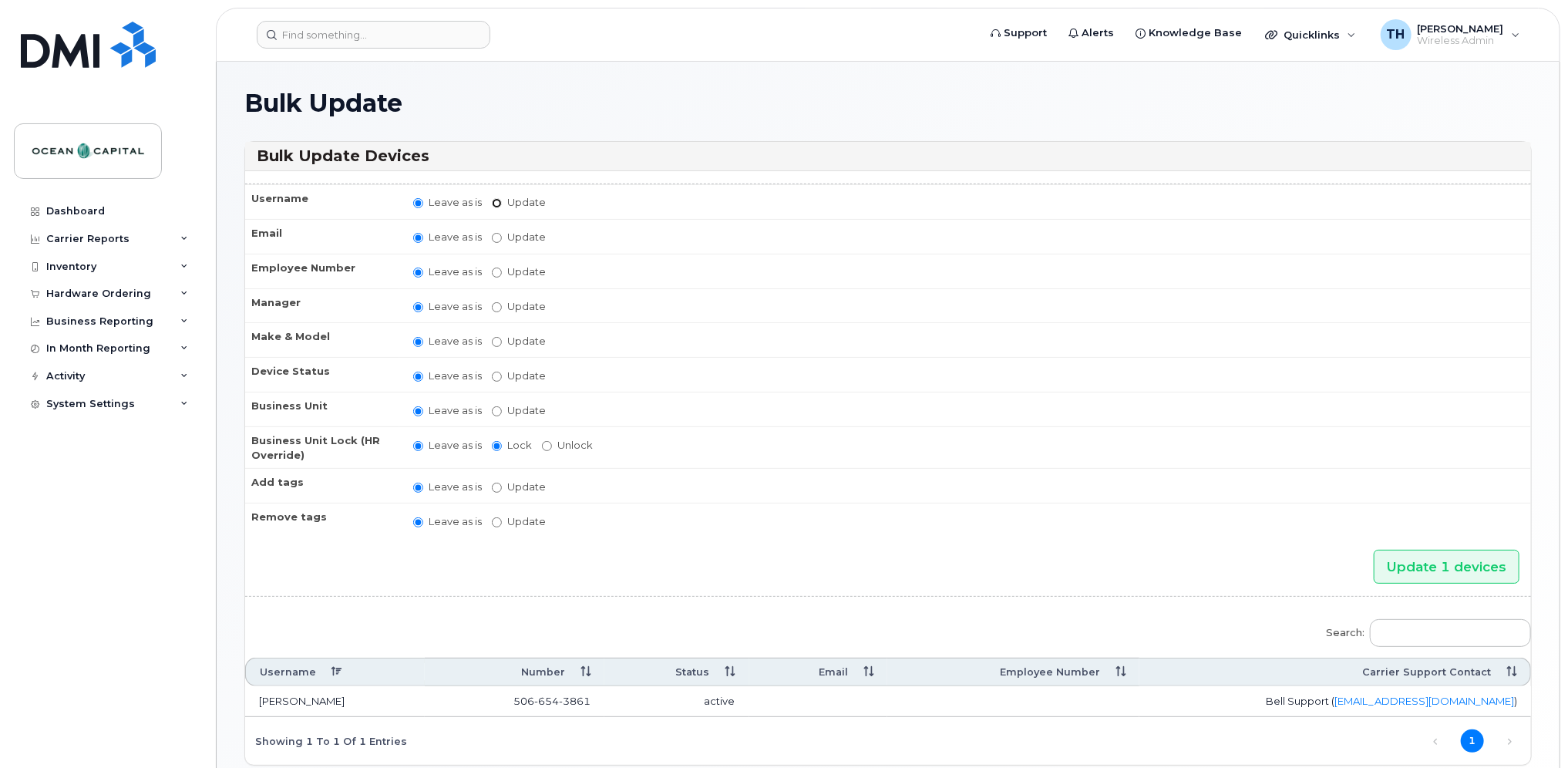
click at [496, 201] on input "Update" at bounding box center [497, 203] width 10 height 10
radio input "true"
radio input "false"
click at [578, 199] on input "Update" at bounding box center [617, 204] width 142 height 20
type input "[PERSON_NAME]"
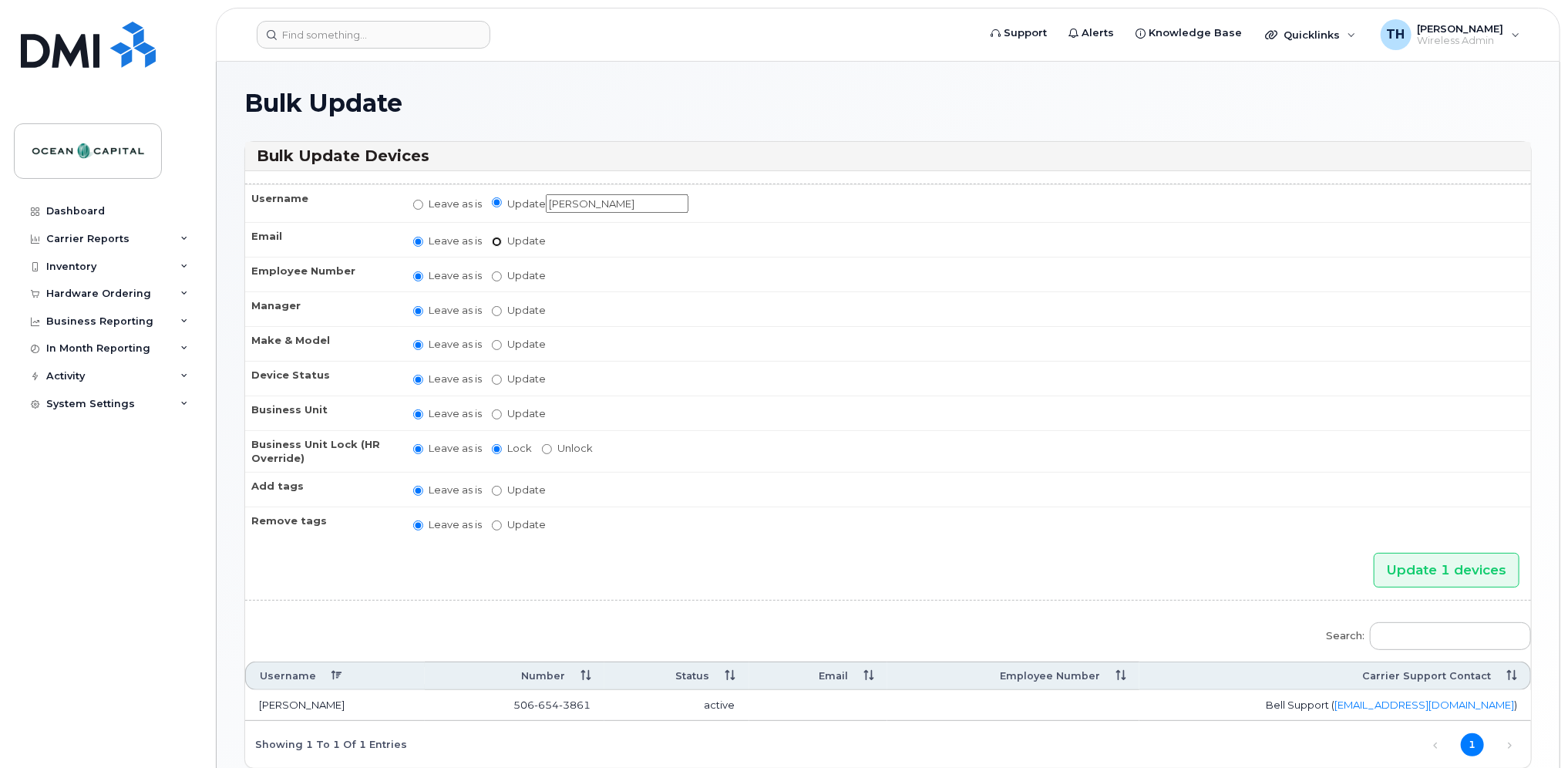
click at [497, 240] on input "Update" at bounding box center [497, 242] width 10 height 10
radio input "true"
radio input "false"
click at [571, 237] on input "Update" at bounding box center [617, 242] width 142 height 20
type input "[EMAIL_ADDRESS][DOMAIN_NAME]"
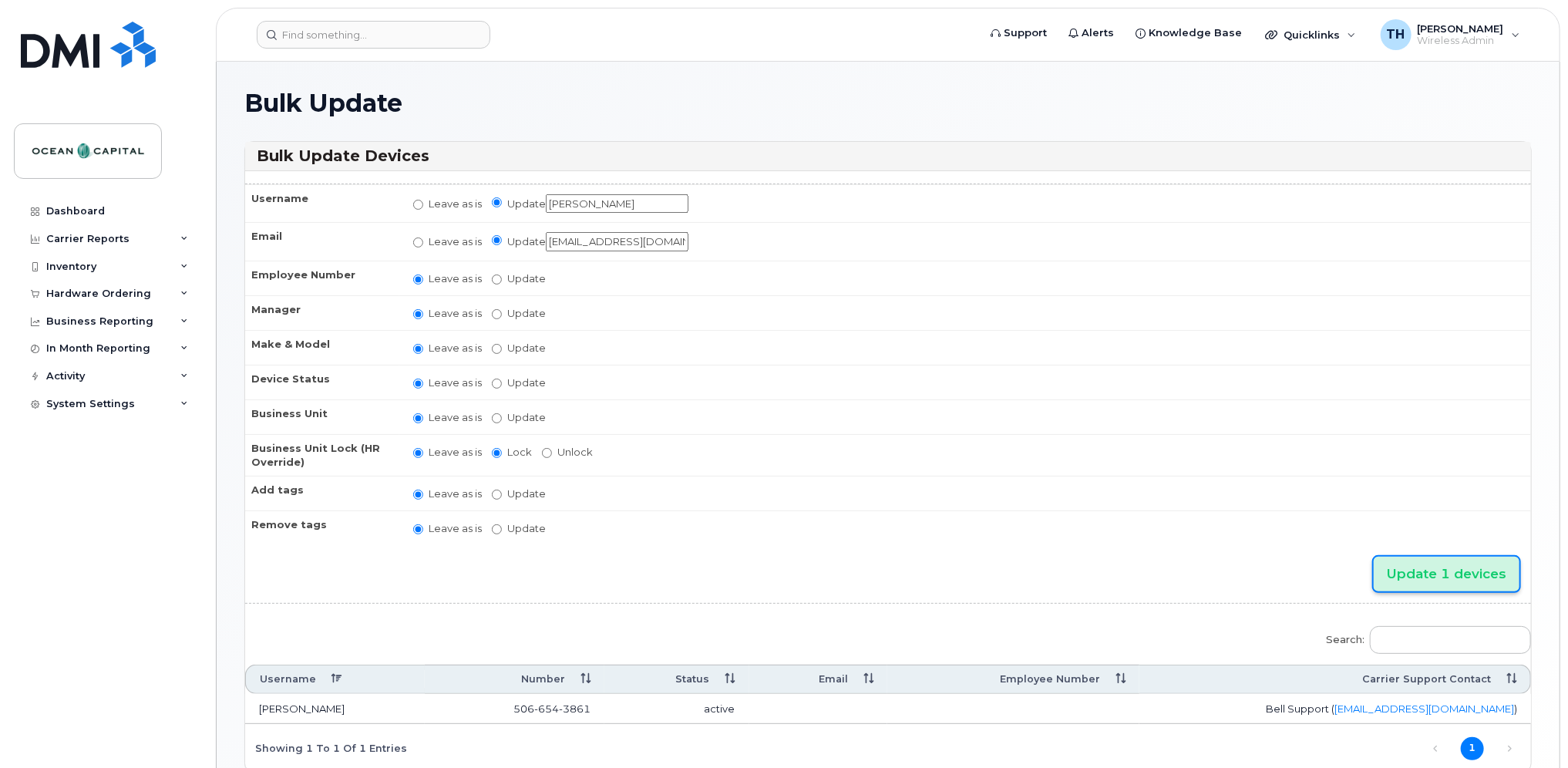
click at [1444, 575] on input "Update 1 devices" at bounding box center [1446, 574] width 146 height 34
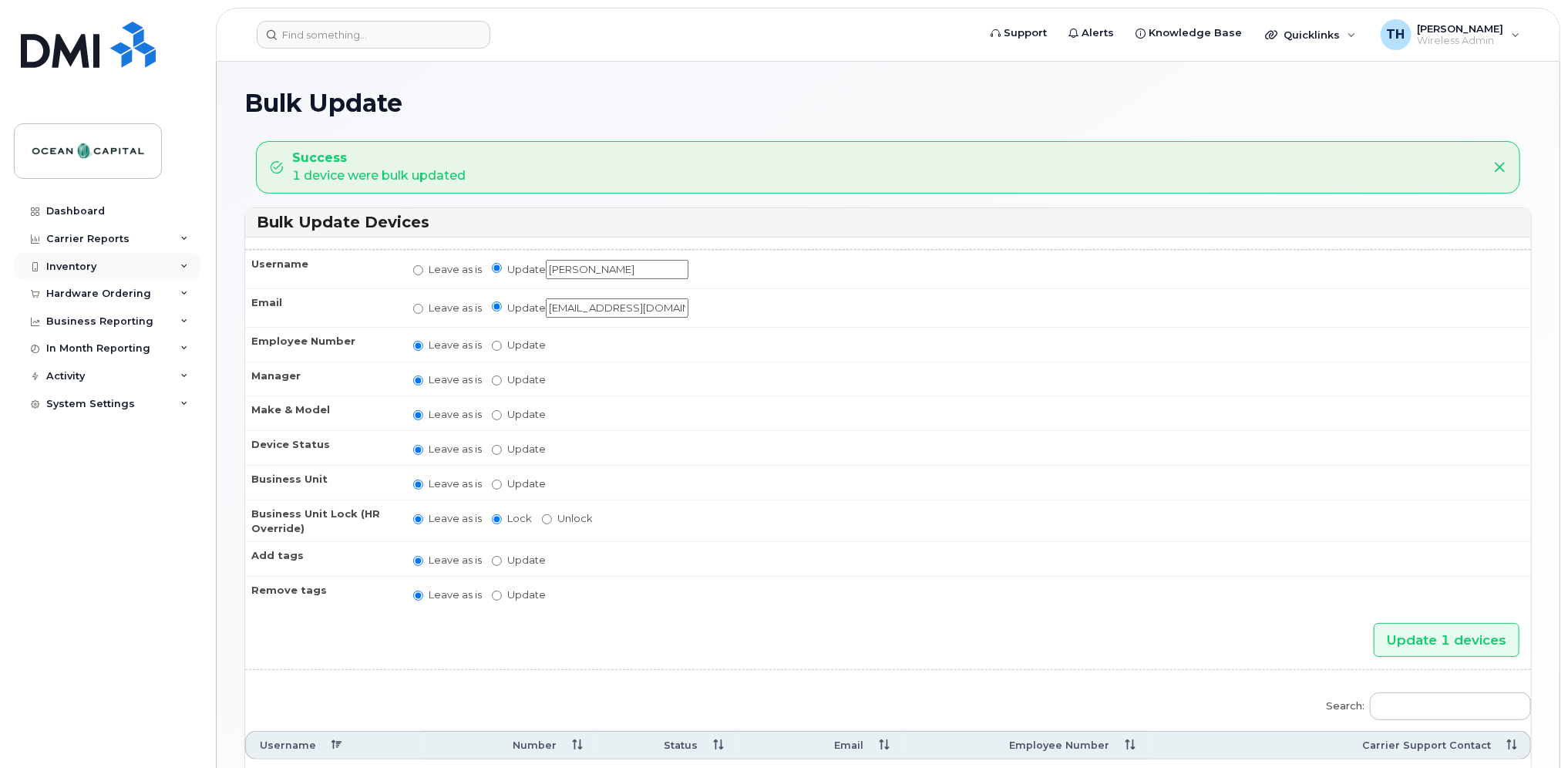
click at [76, 265] on div "Inventory" at bounding box center [71, 266] width 50 height 12
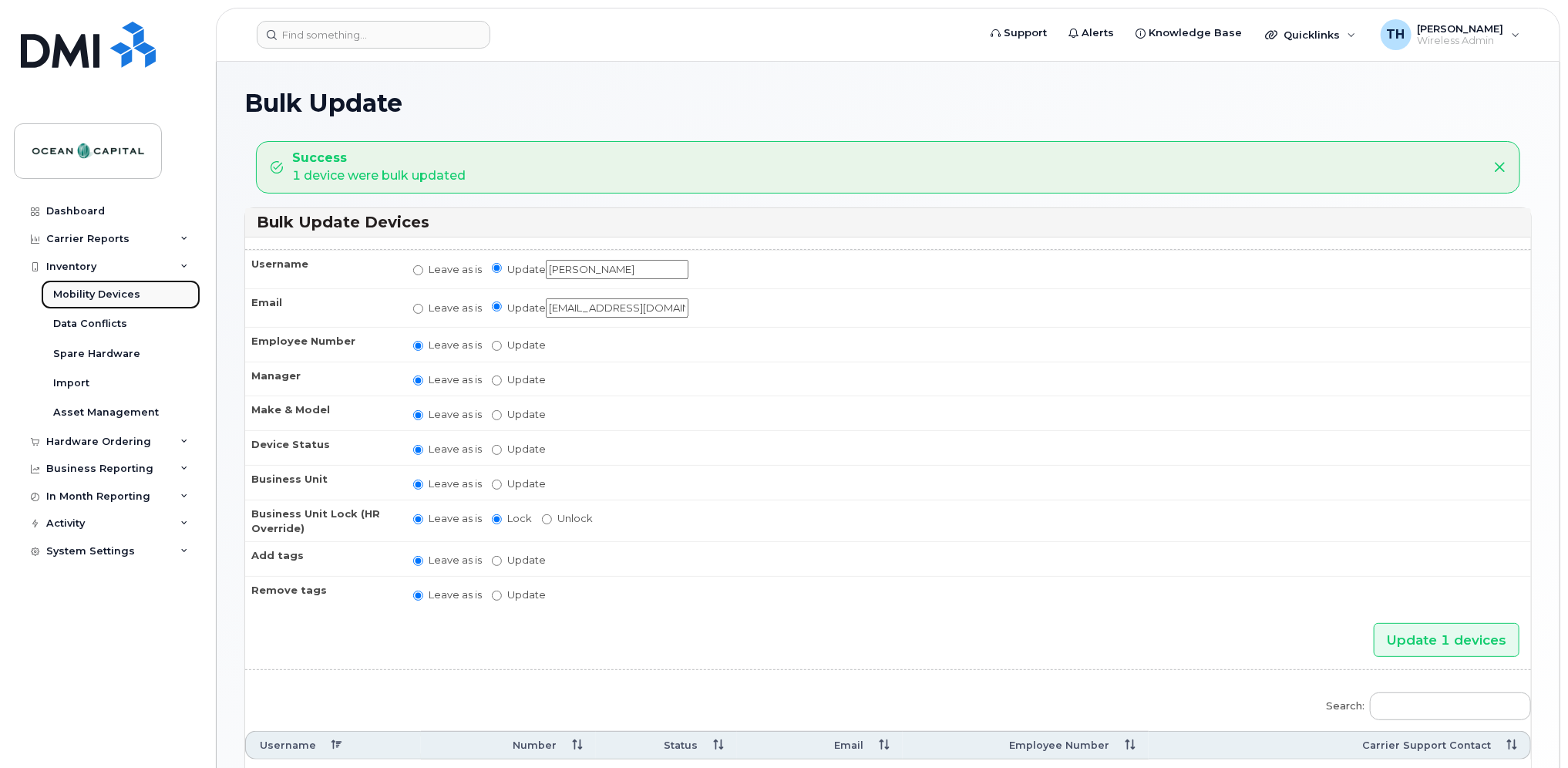
click at [85, 292] on div "Mobility Devices" at bounding box center [97, 294] width 87 height 14
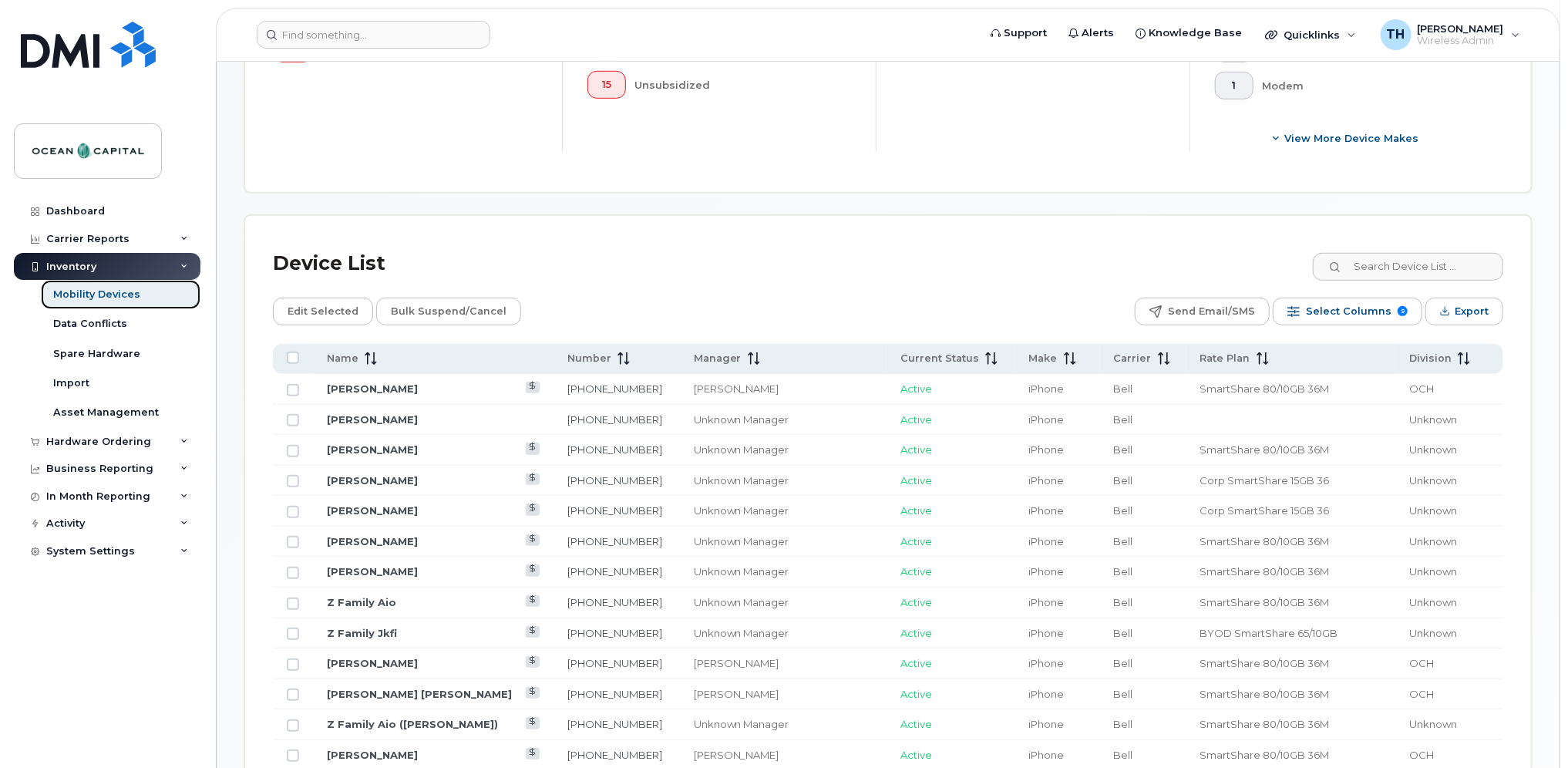
scroll to position [522, 0]
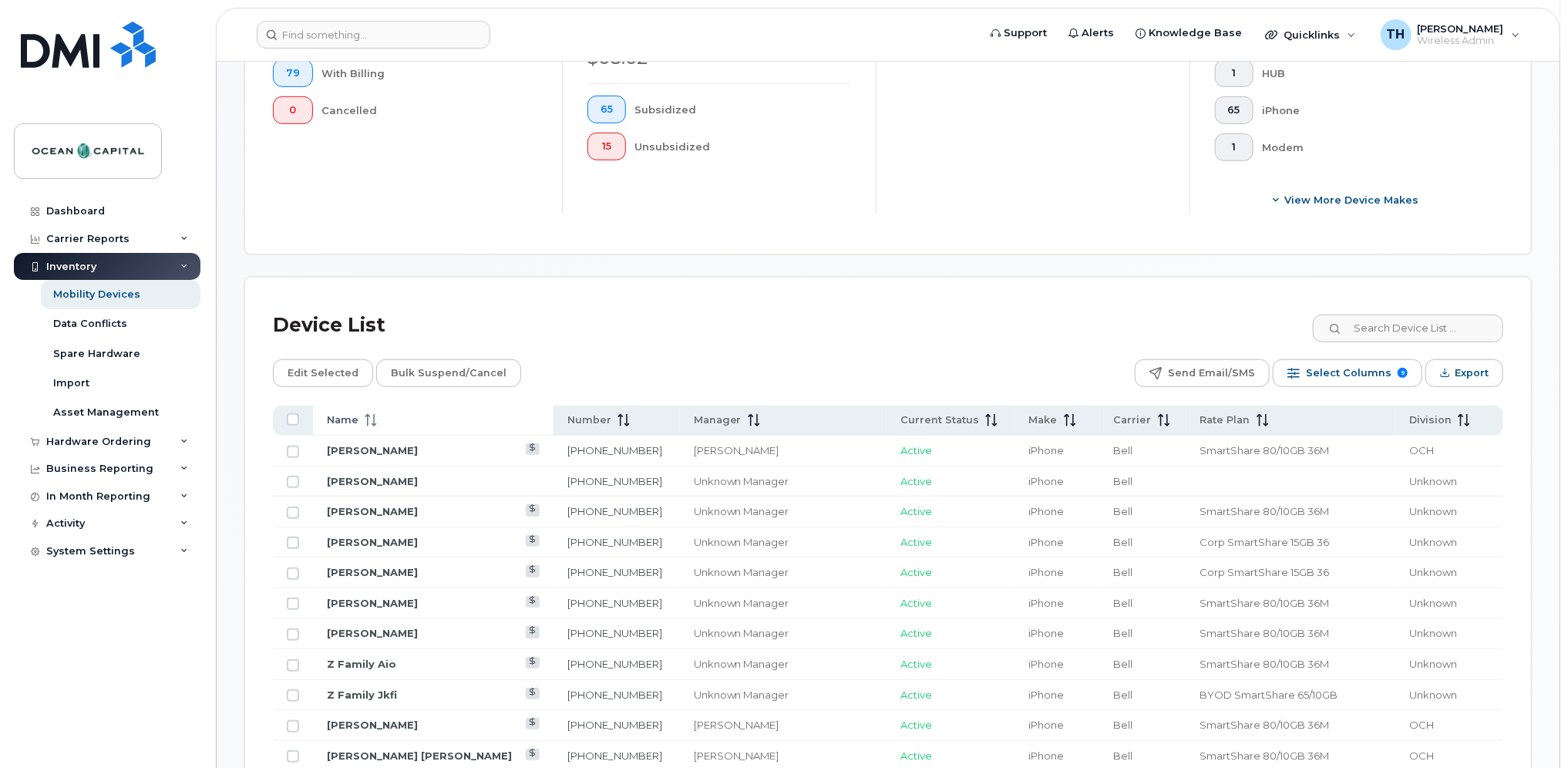
click at [373, 418] on icon at bounding box center [374, 420] width 2 height 12
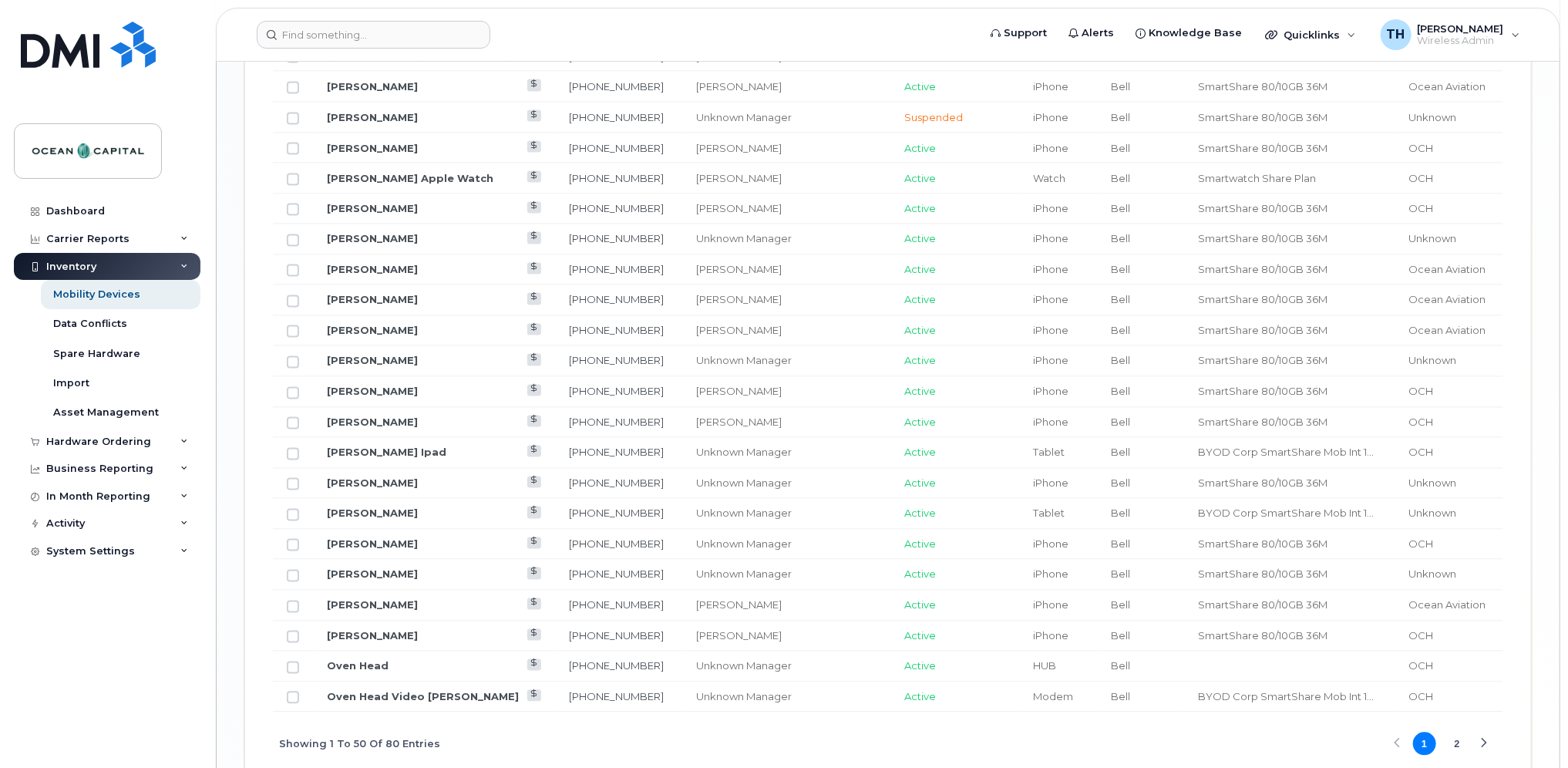
scroll to position [1846, 0]
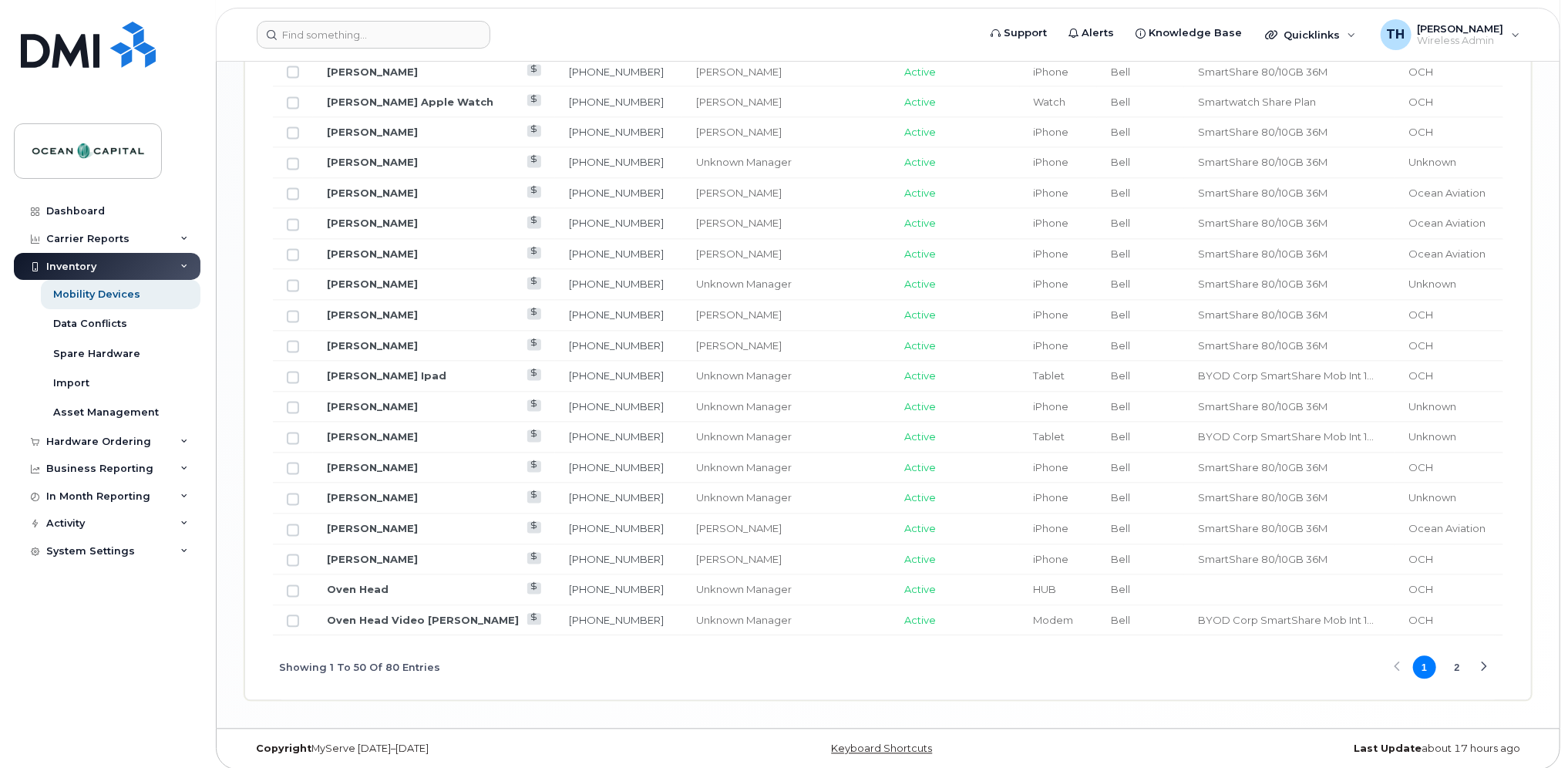
click at [1460, 660] on button "2" at bounding box center [1457, 668] width 23 height 23
